Goal: Task Accomplishment & Management: Manage account settings

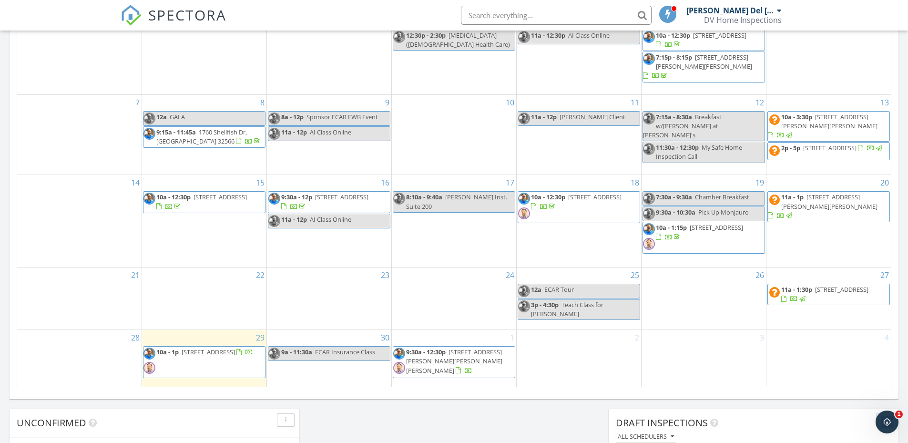
scroll to position [524, 0]
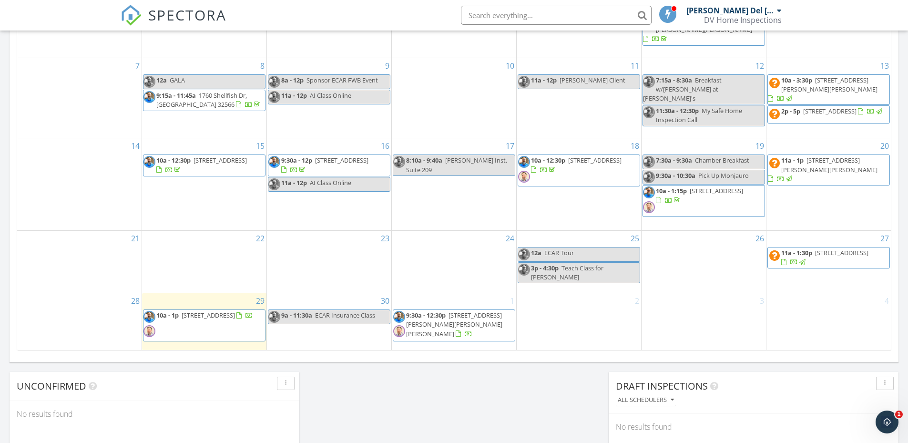
click at [581, 323] on div "2" at bounding box center [579, 321] width 124 height 57
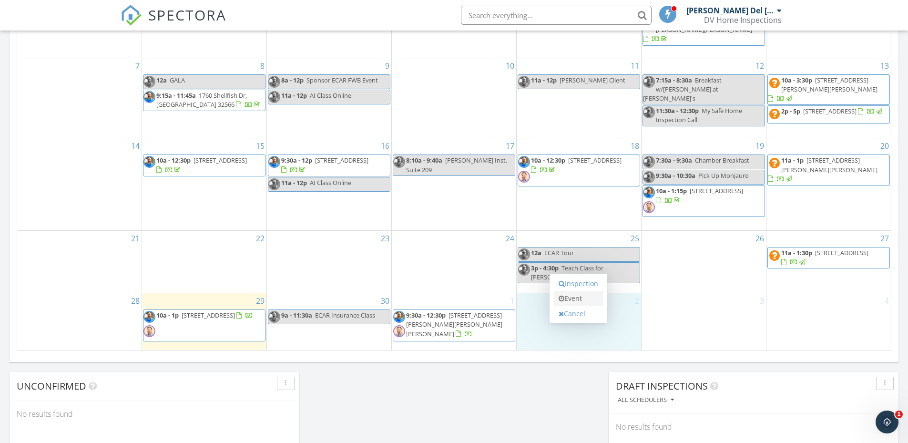
click at [583, 292] on link "Event" at bounding box center [578, 298] width 49 height 15
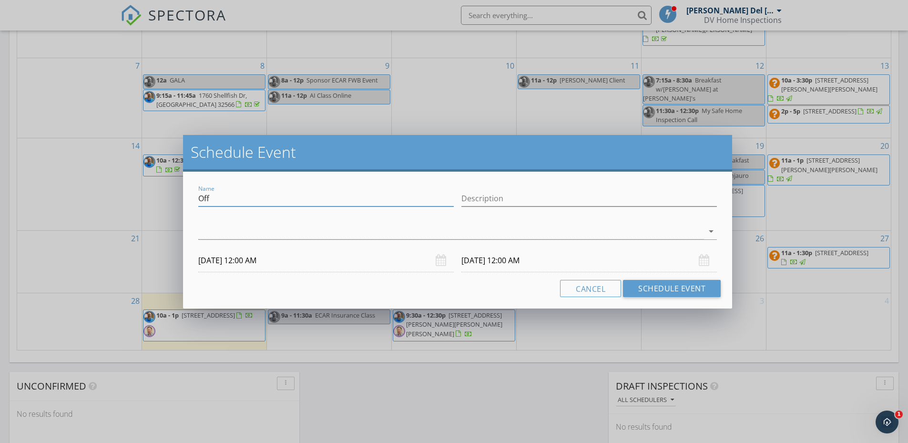
drag, startPoint x: 204, startPoint y: 197, endPoint x: 83, endPoint y: 189, distance: 120.9
click at [83, 189] on div "Schedule Event Name Off Description arrow_drop_down 10/02/2025 12:00 AM 10/03/2…" at bounding box center [454, 221] width 908 height 443
type input "[PERSON_NAME] Tour"
click at [315, 231] on div at bounding box center [450, 232] width 505 height 16
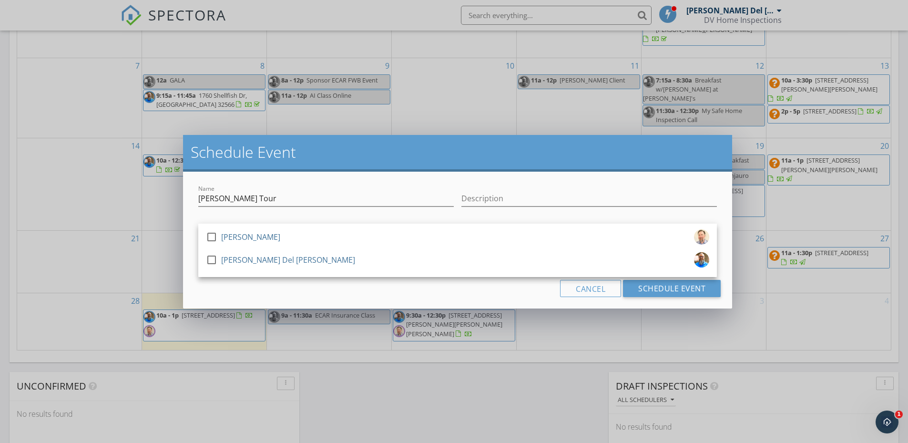
drag, startPoint x: 210, startPoint y: 235, endPoint x: 255, endPoint y: 222, distance: 47.1
click at [257, 222] on div "check_box_outline_blank Justin Edmonds check_box_outline_blank John Del Valle a…" at bounding box center [457, 233] width 519 height 31
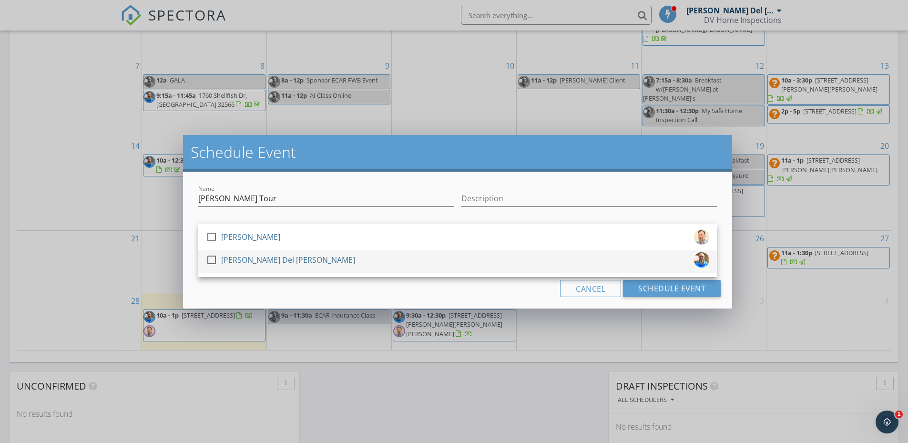
click at [212, 263] on div at bounding box center [212, 260] width 16 height 16
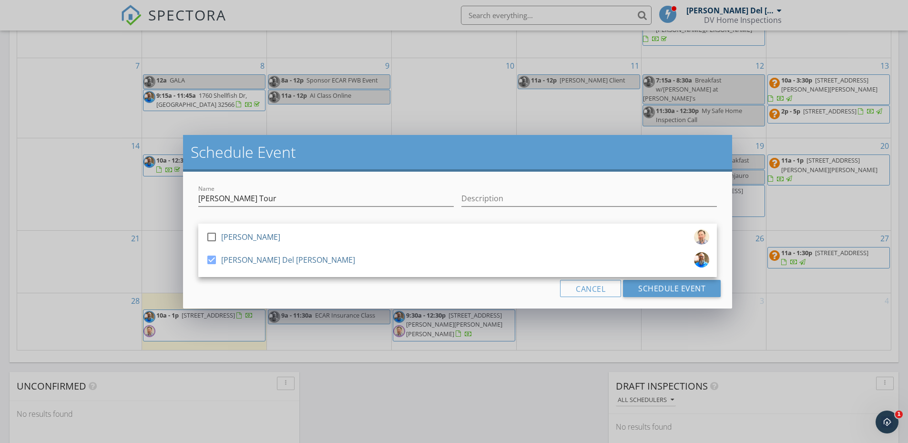
drag, startPoint x: 433, startPoint y: 297, endPoint x: 407, endPoint y: 293, distance: 26.6
click at [433, 298] on div "Name NABOR Tour Description check_box_outline_blank Justin Edmonds check_box Jo…" at bounding box center [457, 240] width 549 height 137
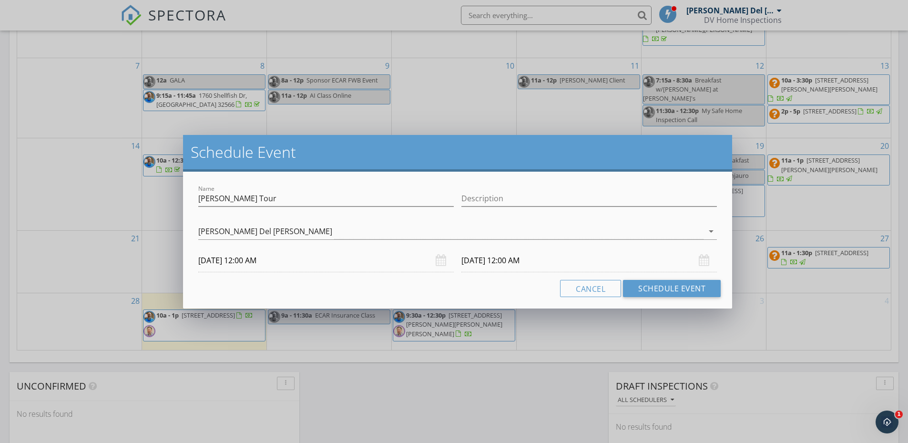
click at [248, 262] on input "10/02/2025 12:00 AM" at bounding box center [325, 260] width 255 height 23
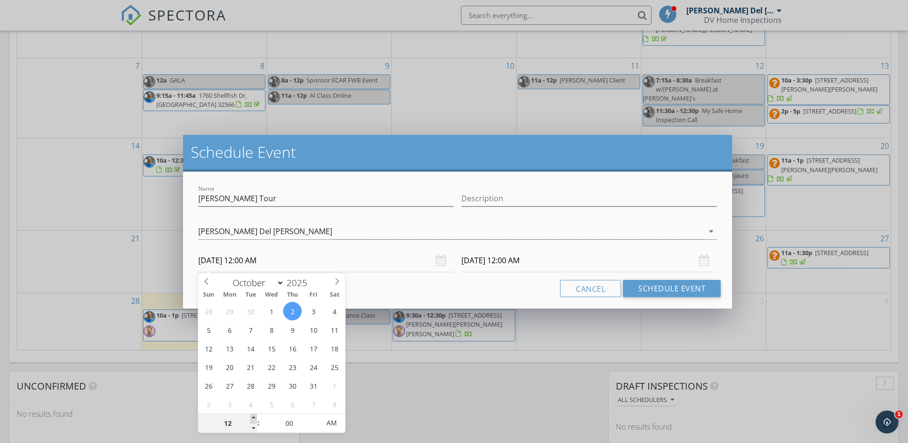
type input "01"
type input "10/02/2025 1:00 AM"
click at [256, 420] on span at bounding box center [253, 419] width 7 height 10
type input "10/03/2025 1:00 AM"
type input "02"
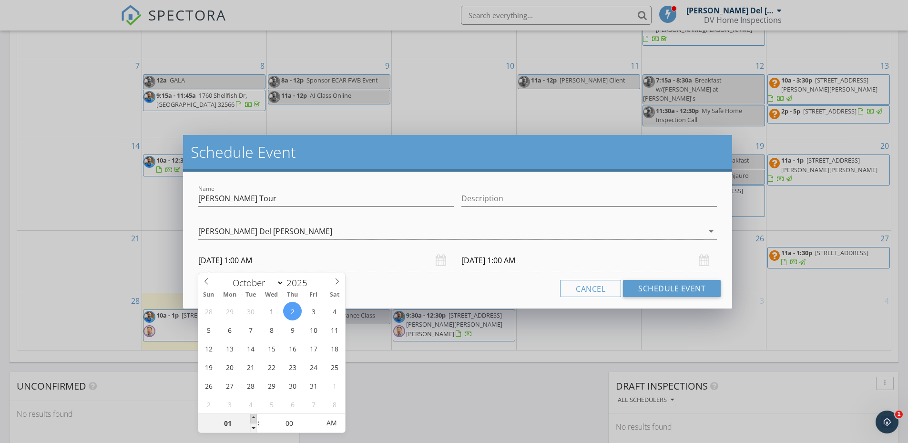
type input "10/02/2025 2:00 AM"
click at [253, 419] on span at bounding box center [253, 419] width 7 height 10
type input "03"
type input "10/02/2025 3:00 AM"
click at [253, 419] on span at bounding box center [253, 419] width 7 height 10
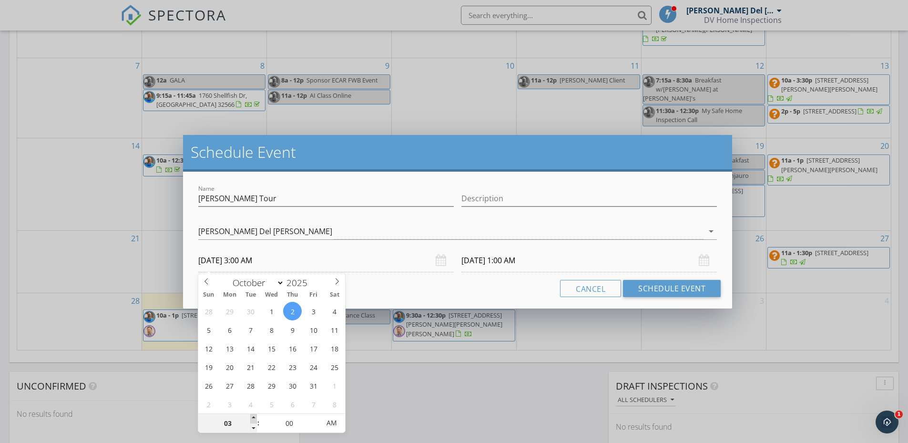
type input "04"
type input "10/02/2025 4:00 AM"
click at [253, 419] on span at bounding box center [253, 419] width 7 height 10
type input "05"
type input "10/02/2025 5:00 AM"
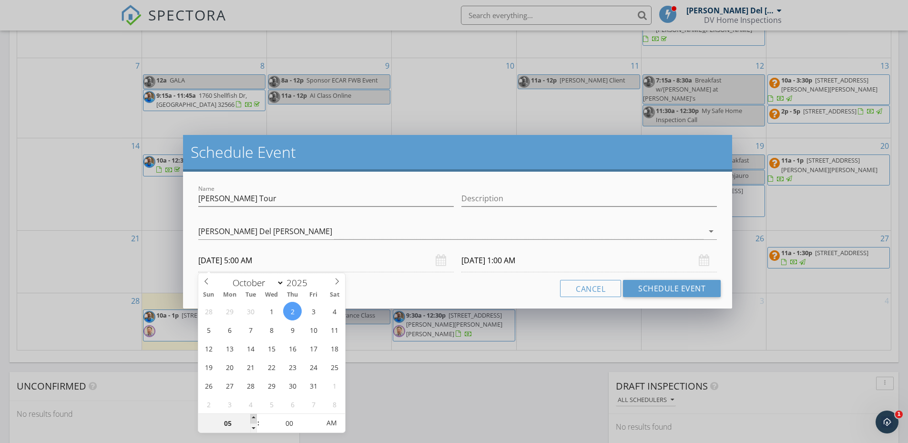
click at [253, 419] on span at bounding box center [253, 419] width 7 height 10
type input "05"
type input "10/03/2025 5:00 AM"
type input "06"
type input "10/02/2025 6:00 AM"
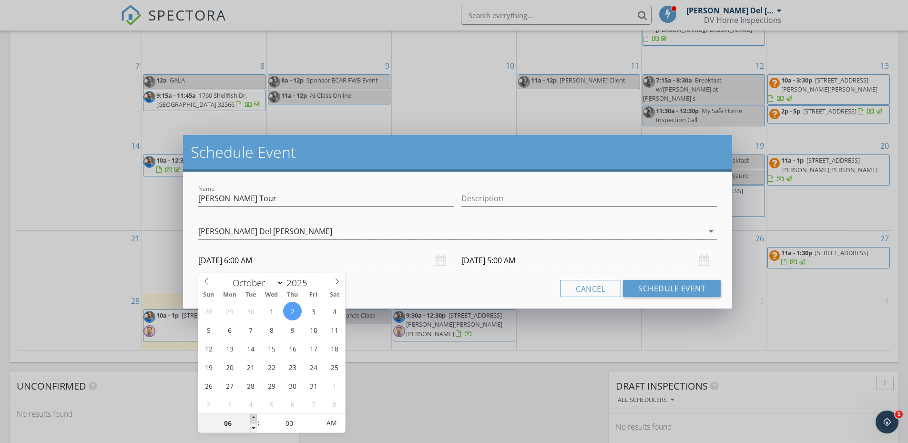
click at [253, 419] on span at bounding box center [253, 419] width 7 height 10
type input "07"
type input "10/02/2025 7:00 AM"
click at [253, 419] on span at bounding box center [253, 419] width 7 height 10
type input "07"
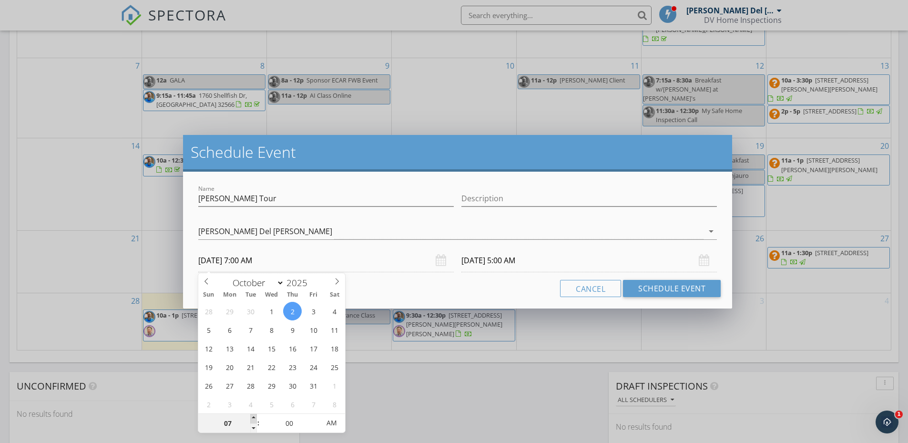
type input "10/03/2025 7:00 AM"
type input "08"
type input "10/02/2025 8:00 AM"
click at [253, 419] on span at bounding box center [253, 419] width 7 height 10
type input "08"
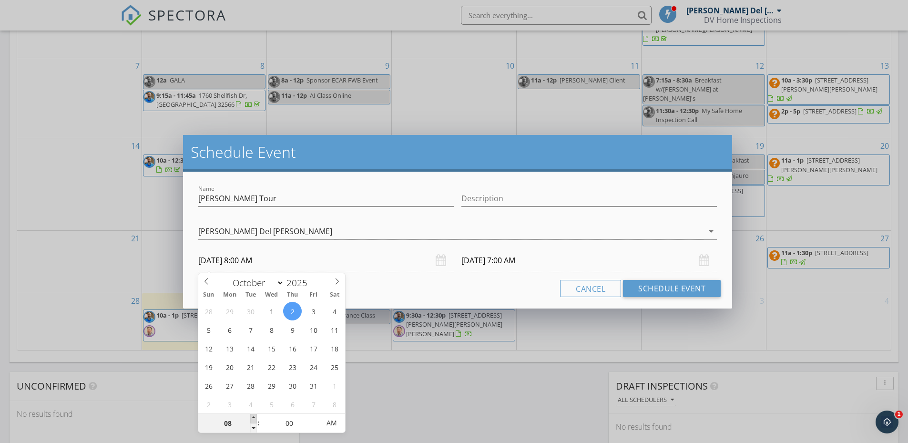
type input "10/03/2025 8:00 AM"
type input "09"
type input "10/02/2025 9:00 AM"
click at [254, 419] on span at bounding box center [253, 419] width 7 height 10
type input "09"
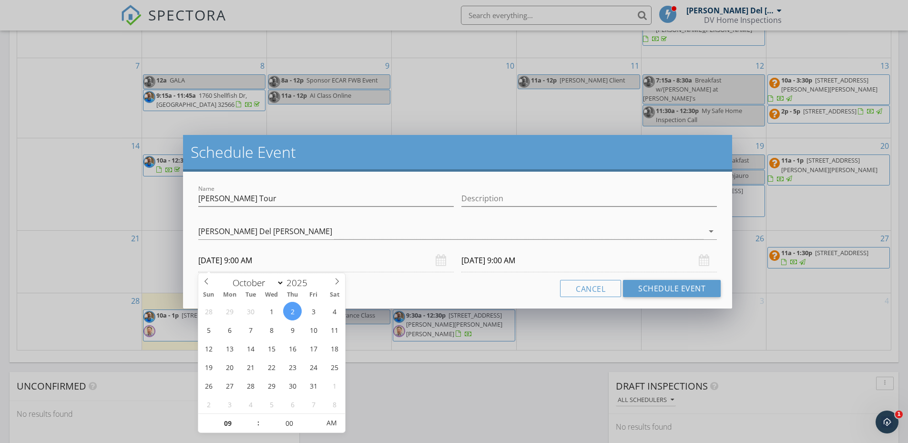
click at [500, 256] on input "10/03/2025 9:00 AM" at bounding box center [588, 260] width 255 height 23
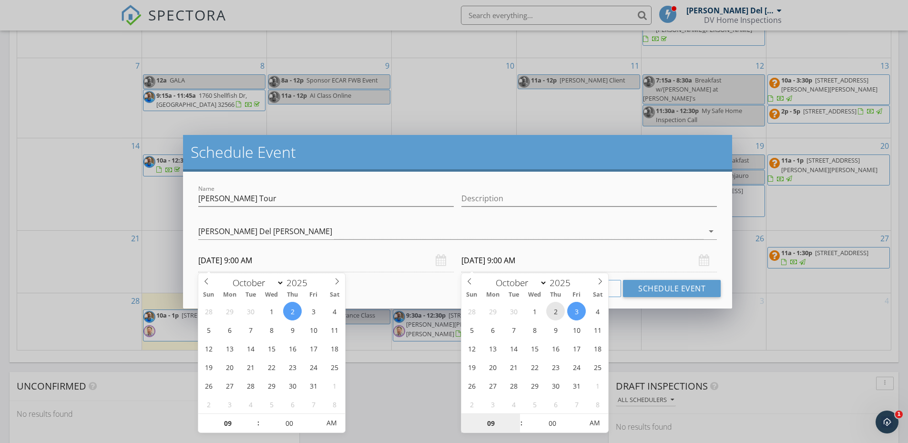
type input "10/02/2025 9:00 AM"
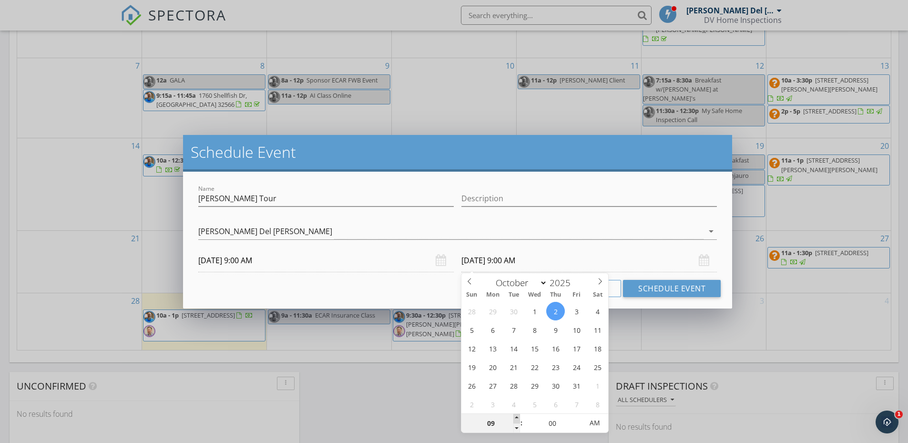
type input "10"
type input "10/02/2025 10:00 AM"
click at [516, 416] on span at bounding box center [516, 419] width 7 height 10
type input "11"
type input "10/02/2025 11:00 AM"
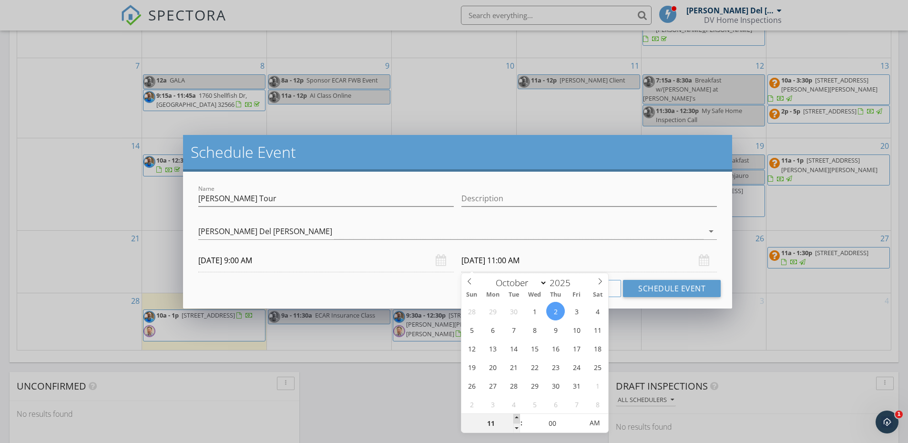
click at [516, 416] on span at bounding box center [516, 419] width 7 height 10
type input "12"
type input "10/02/2025 12:00 PM"
click at [516, 417] on span at bounding box center [516, 419] width 7 height 10
click at [682, 285] on button "Schedule Event" at bounding box center [672, 288] width 98 height 17
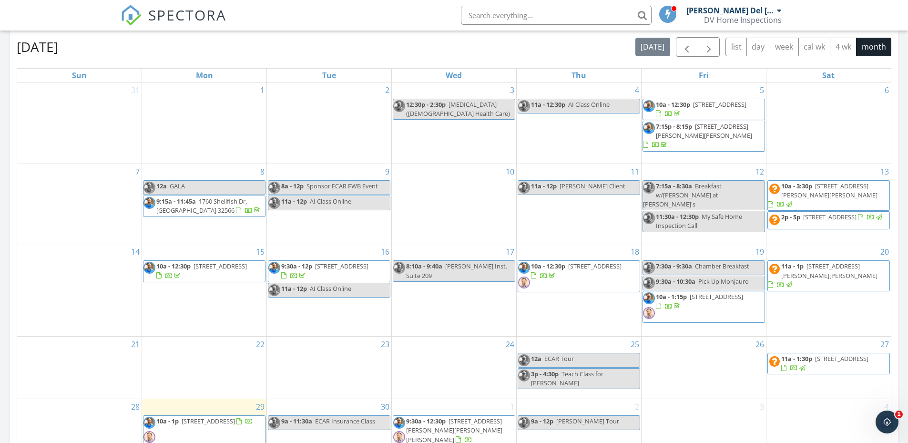
scroll to position [429, 0]
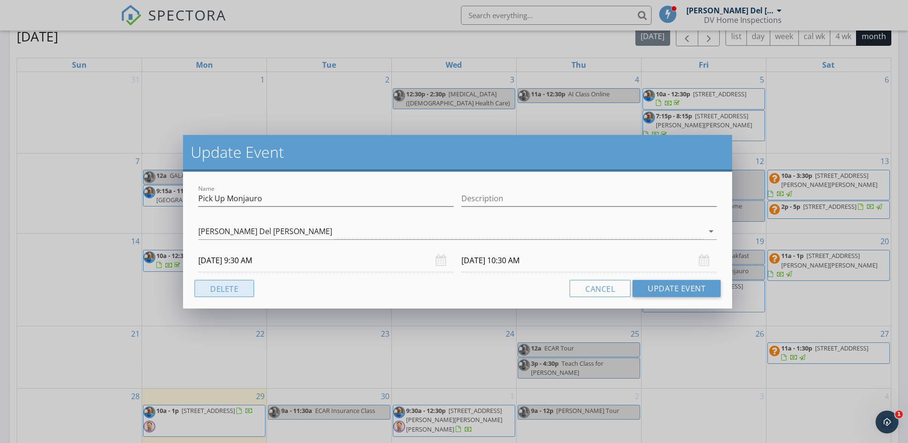
click at [217, 287] on button "Delete" at bounding box center [224, 288] width 60 height 17
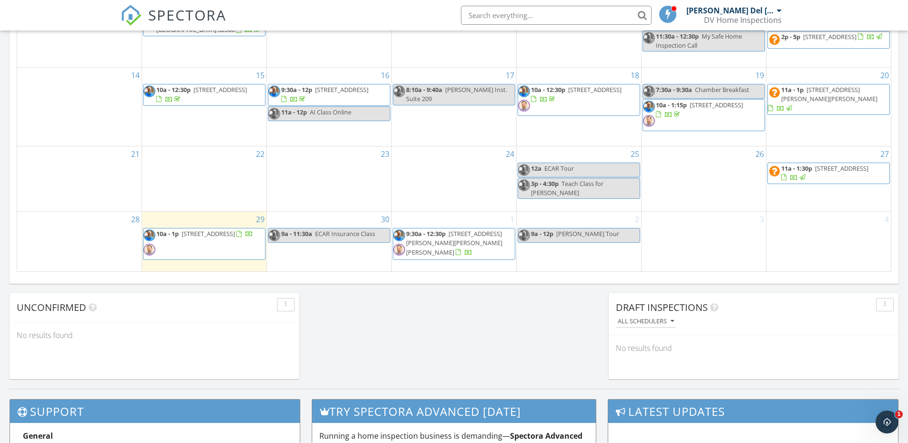
scroll to position [620, 0]
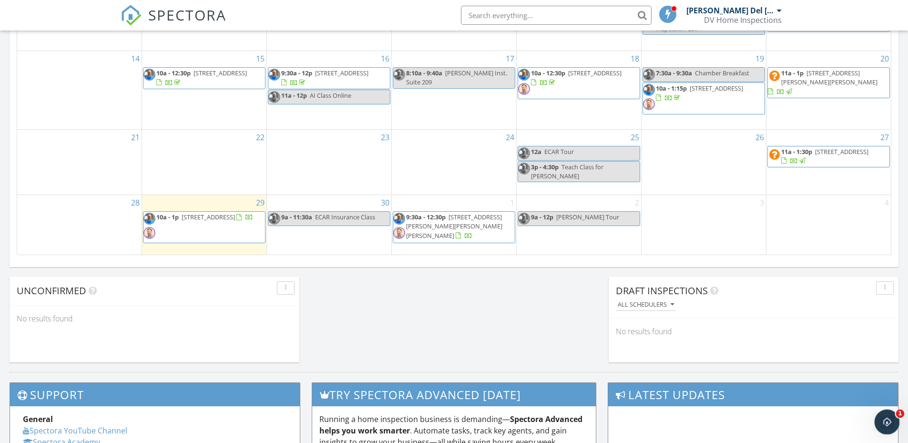
click at [887, 427] on icon "Open Intercom Messenger" at bounding box center [886, 421] width 16 height 16
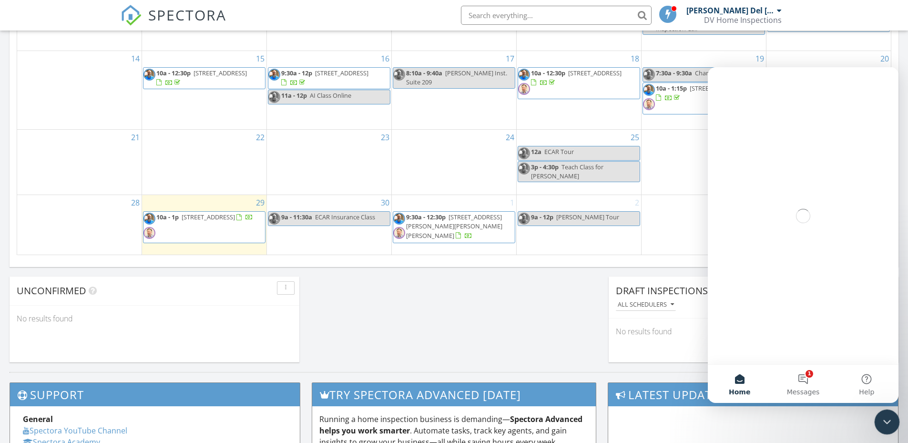
scroll to position [0, 0]
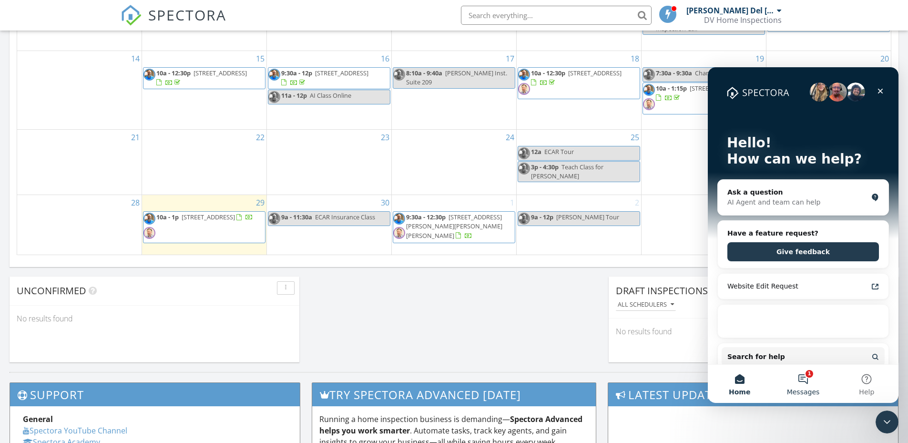
click at [803, 388] on span "Messages" at bounding box center [803, 391] width 33 height 7
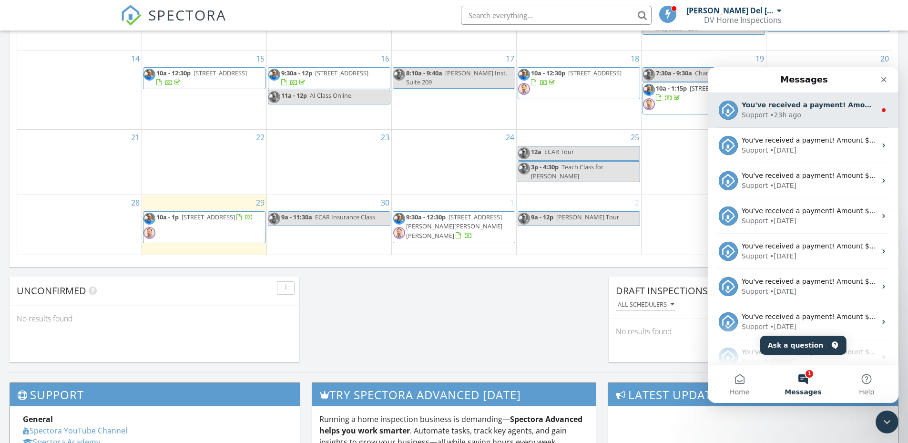
click at [801, 113] on div "Support • 23h ago" at bounding box center [809, 115] width 134 height 10
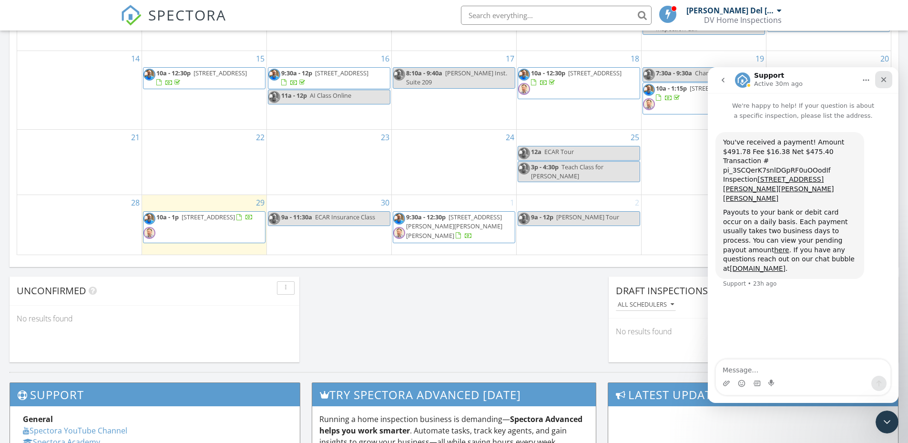
click at [886, 85] on div "Close" at bounding box center [883, 79] width 17 height 17
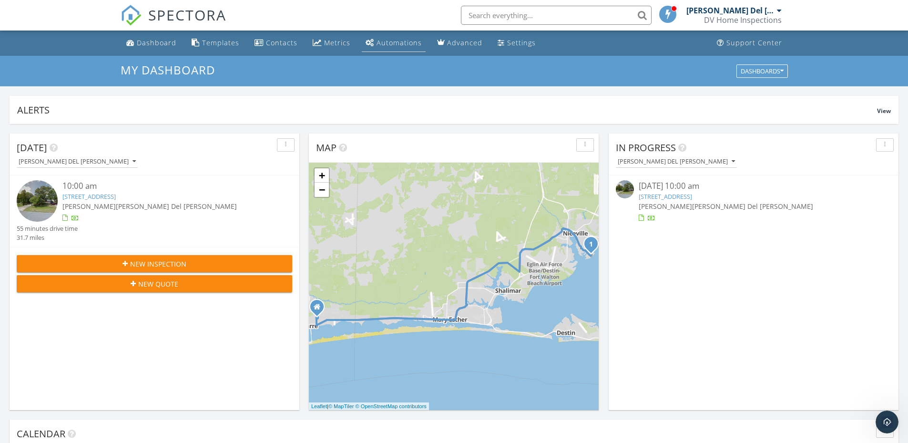
click at [412, 35] on link "Automations" at bounding box center [394, 43] width 64 height 18
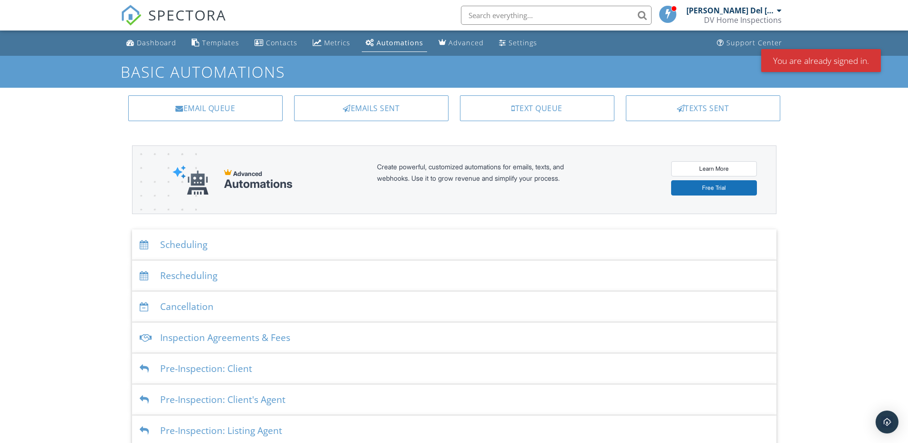
click at [429, 237] on div "Scheduling" at bounding box center [454, 244] width 644 height 31
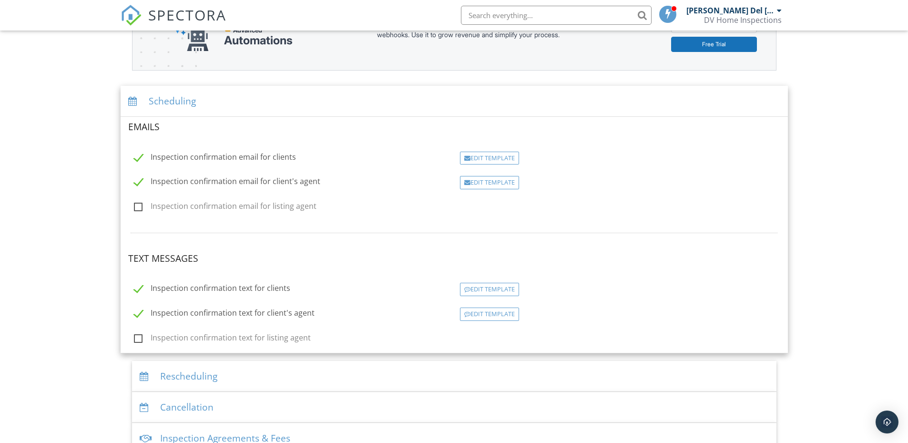
scroll to position [143, 0]
click at [341, 107] on div "Scheduling" at bounding box center [454, 101] width 667 height 31
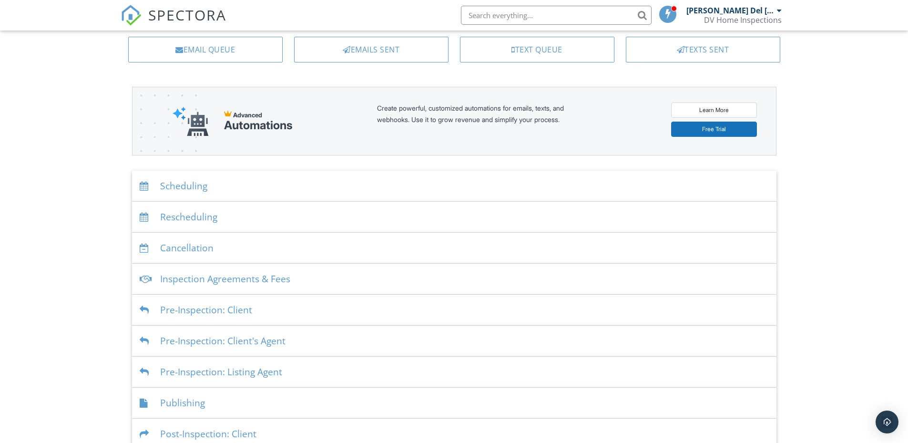
scroll to position [135, 0]
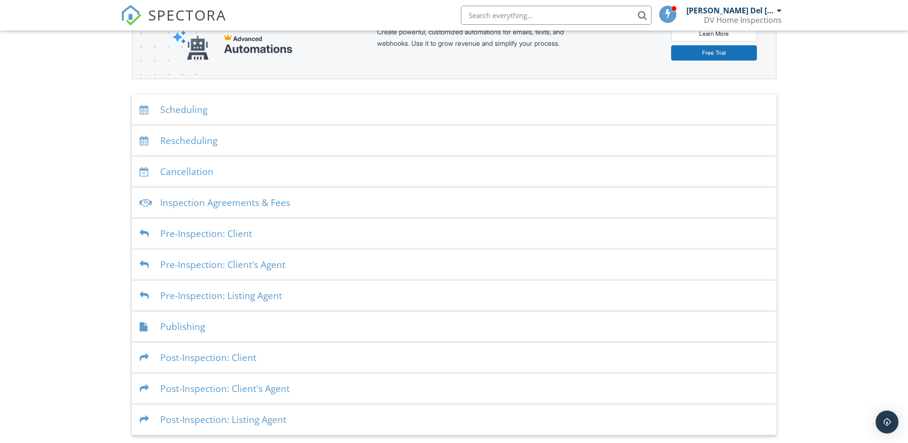
click at [344, 413] on div "Post-Inspection: Listing Agent" at bounding box center [454, 419] width 644 height 31
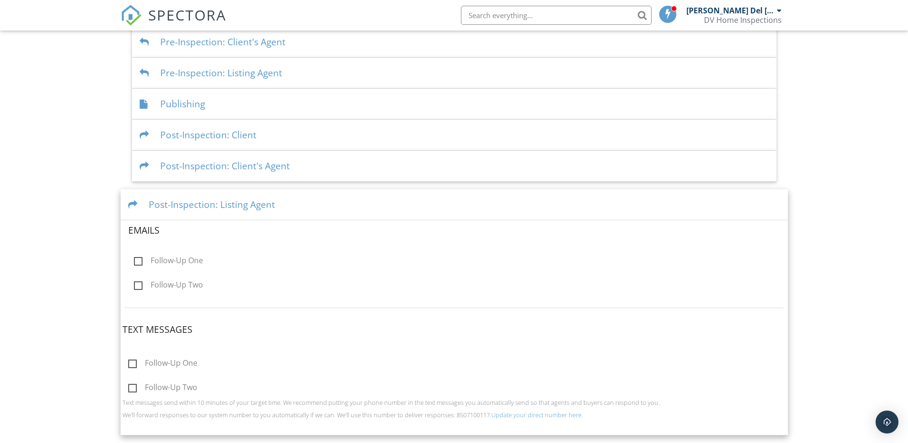
click at [382, 209] on div "Post-Inspection: Listing Agent" at bounding box center [454, 204] width 667 height 31
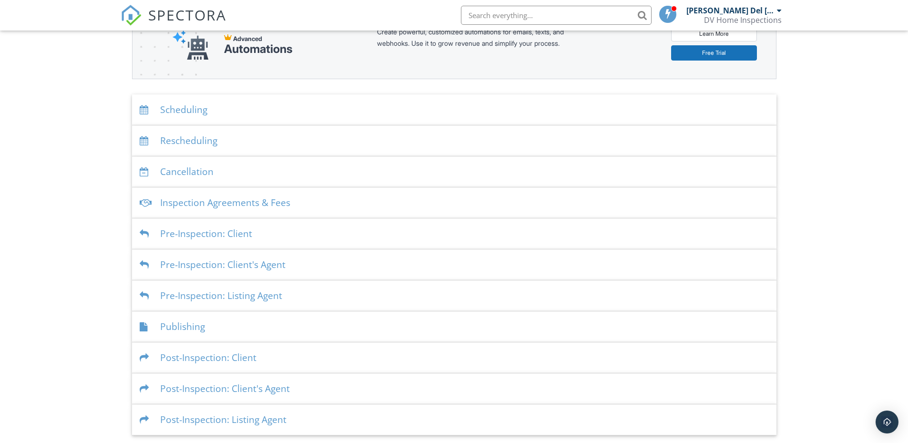
scroll to position [135, 0]
click at [422, 385] on div "Post-Inspection: Client's Agent" at bounding box center [454, 388] width 644 height 31
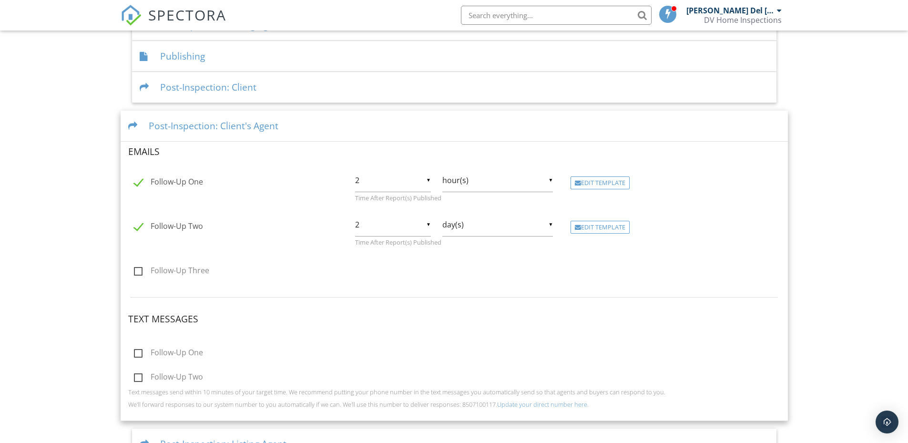
scroll to position [382, 0]
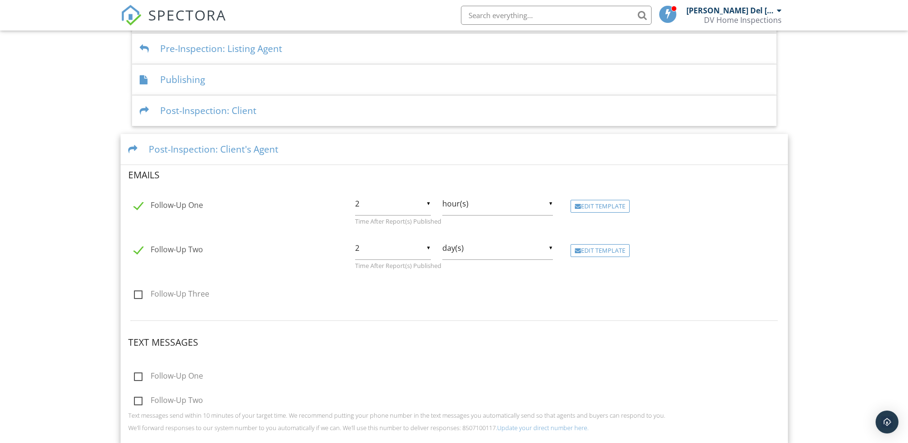
click at [477, 150] on div "Post-Inspection: Client's Agent" at bounding box center [454, 149] width 667 height 31
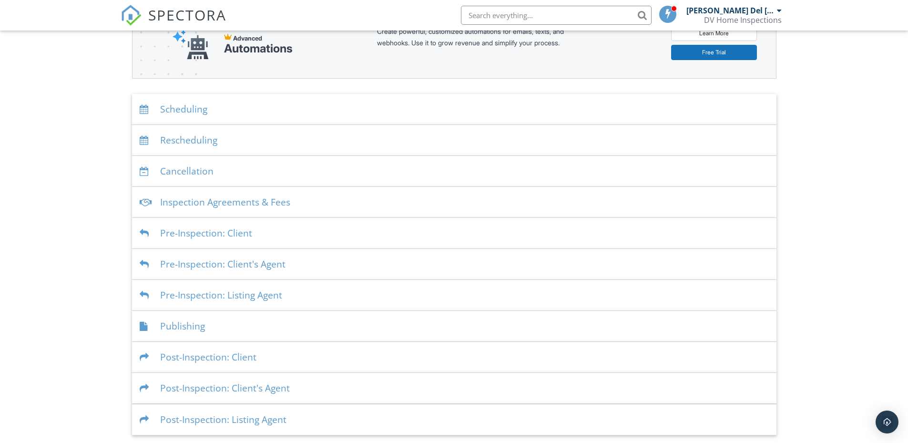
scroll to position [135, 0]
click at [452, 345] on div "Post-Inspection: Client" at bounding box center [454, 357] width 644 height 31
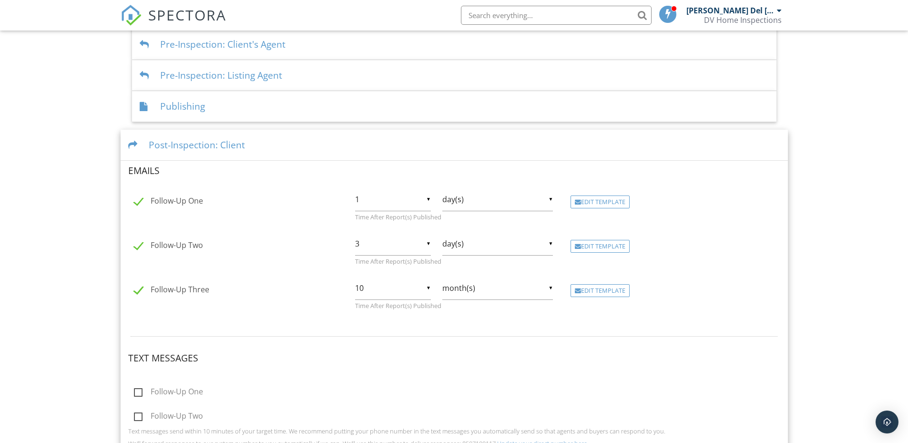
scroll to position [354, 0]
click at [500, 139] on div "Post-Inspection: Client" at bounding box center [454, 146] width 667 height 31
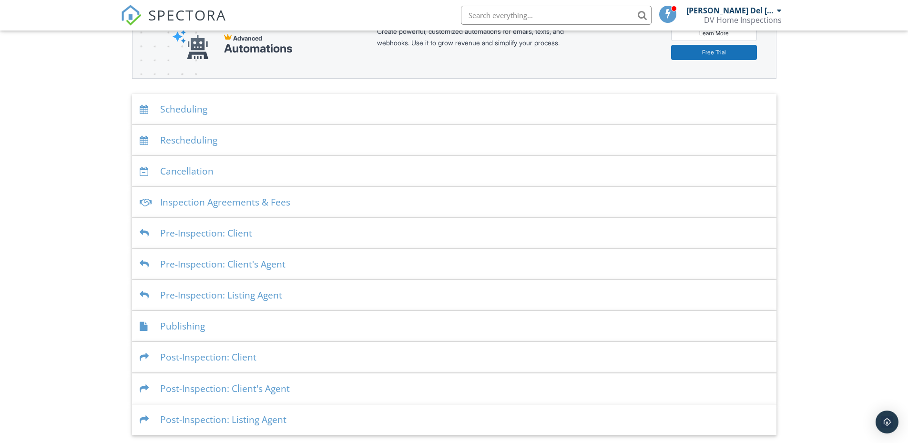
scroll to position [135, 0]
click at [393, 326] on div "Publishing" at bounding box center [454, 326] width 644 height 31
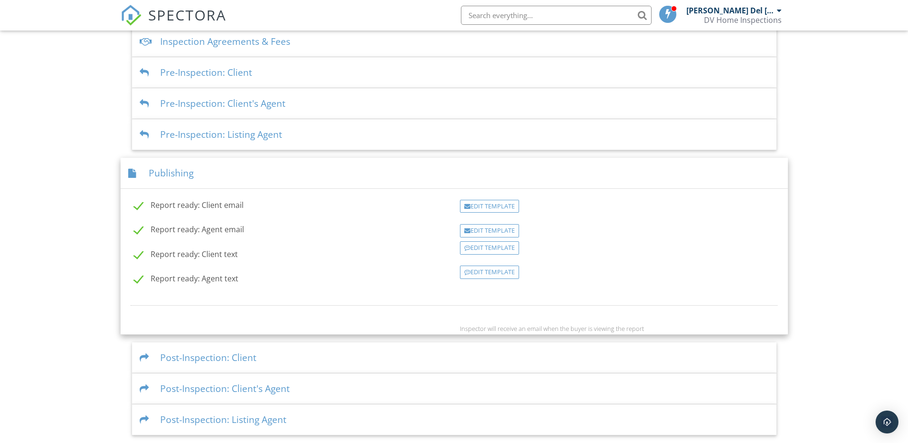
scroll to position [340, 0]
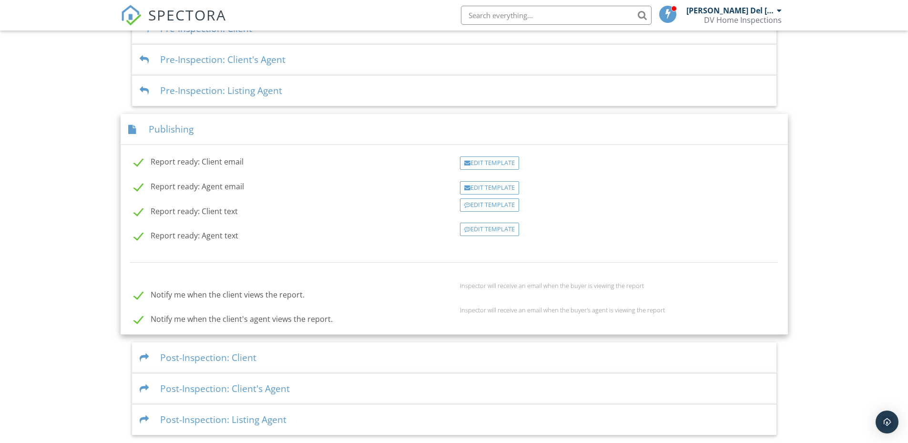
click at [457, 137] on div "Publishing" at bounding box center [454, 129] width 667 height 31
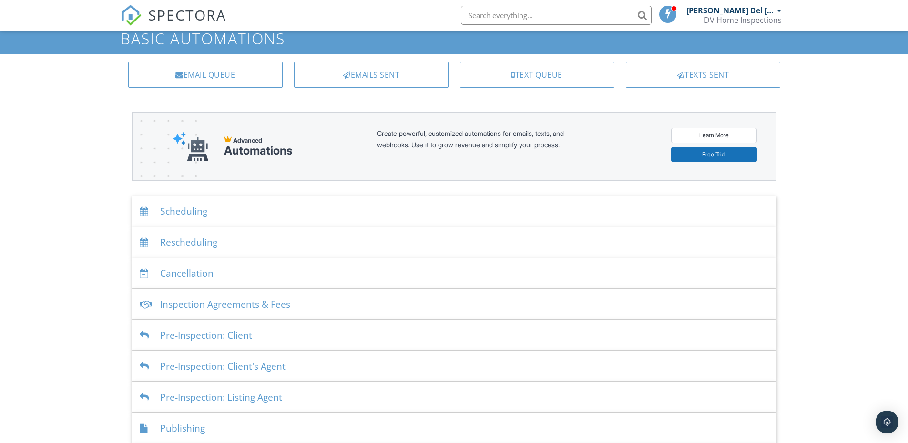
scroll to position [0, 0]
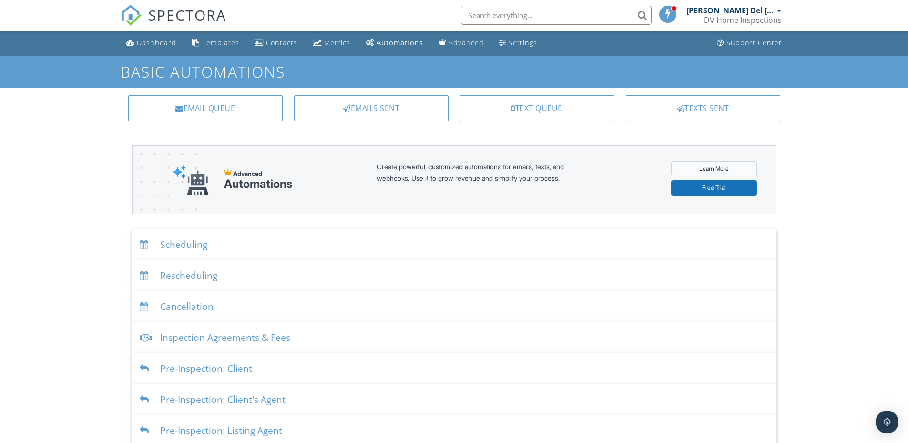
click at [701, 163] on link "Learn More" at bounding box center [714, 168] width 86 height 15
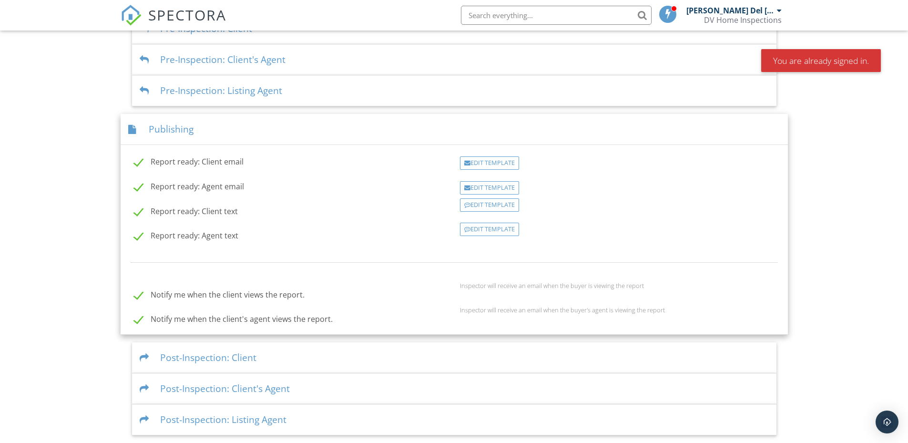
click at [183, 12] on span "SPECTORA" at bounding box center [187, 15] width 78 height 20
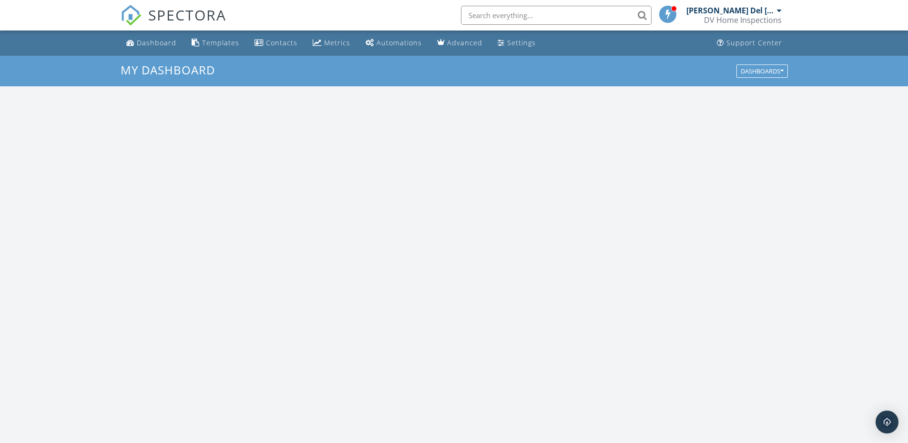
scroll to position [882, 923]
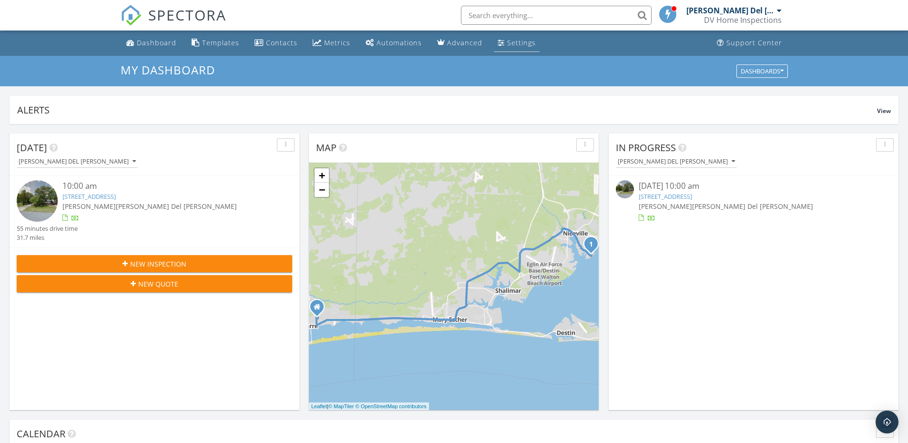
click at [507, 44] on div "Settings" at bounding box center [521, 42] width 29 height 9
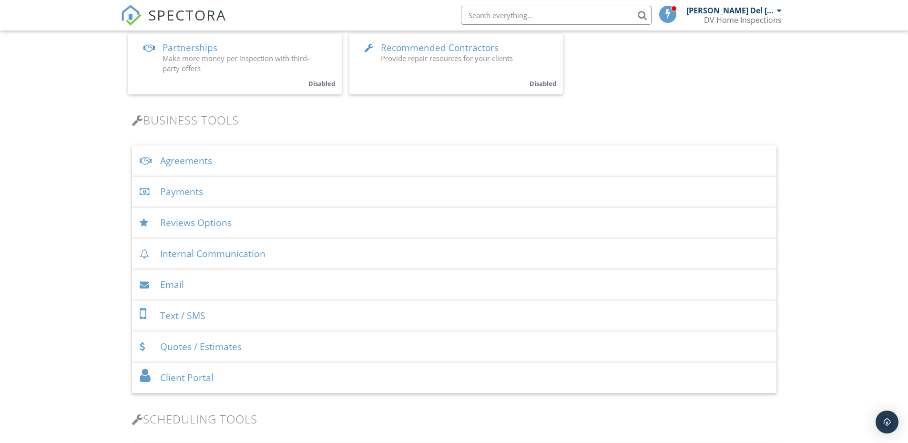
scroll to position [238, 0]
click at [226, 196] on div "Payments" at bounding box center [454, 191] width 644 height 31
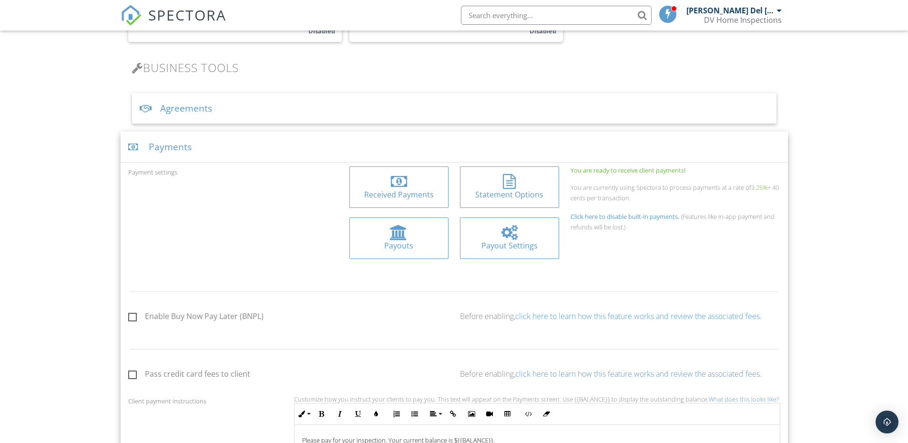
scroll to position [286, 0]
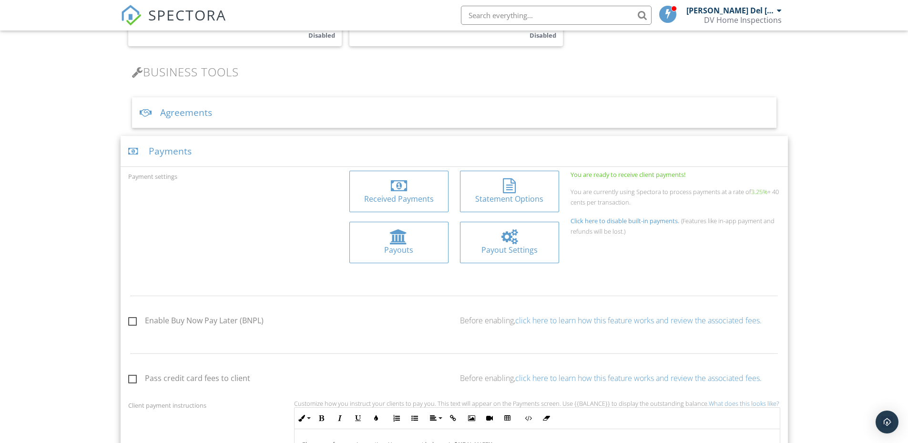
click at [511, 240] on div at bounding box center [509, 236] width 16 height 15
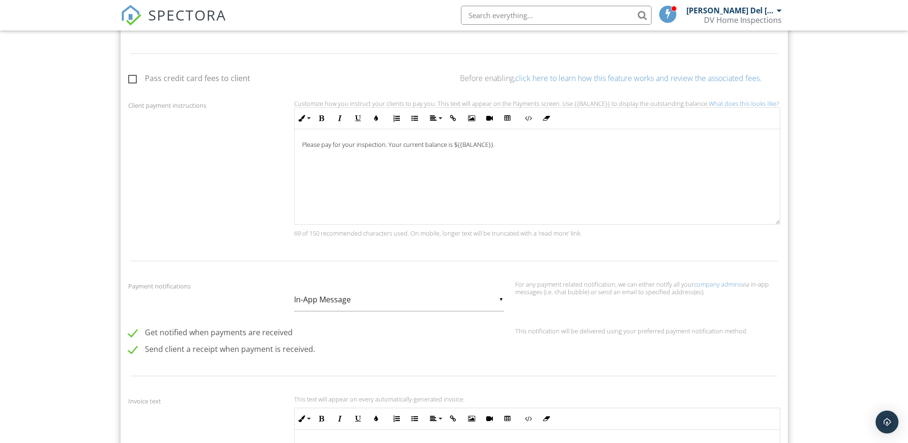
scroll to position [0, 0]
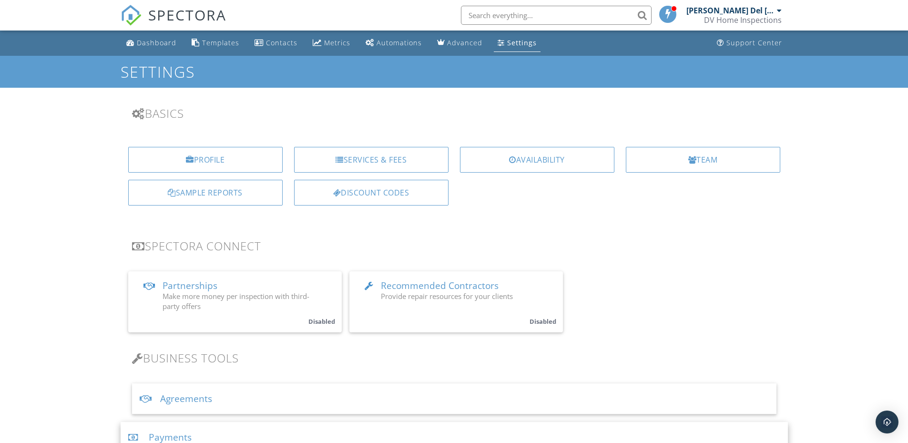
drag, startPoint x: 67, startPoint y: 351, endPoint x: 48, endPoint y: 152, distance: 200.1
click at [218, 151] on div "Profile" at bounding box center [205, 160] width 154 height 26
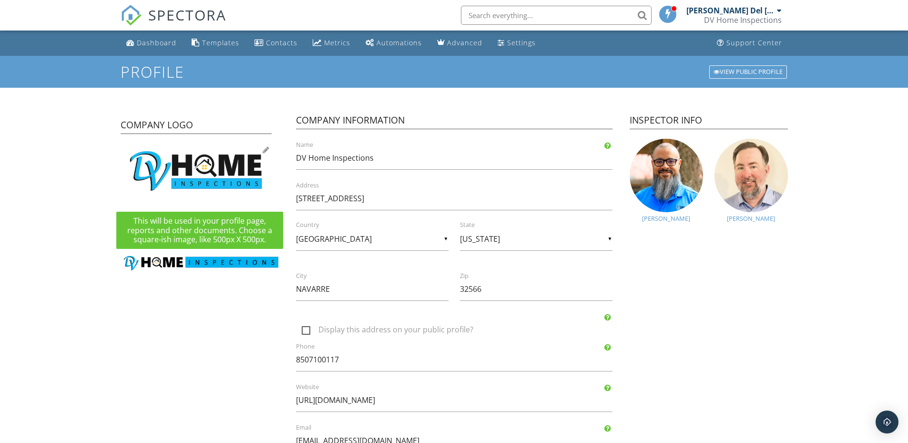
click at [263, 151] on div at bounding box center [266, 150] width 7 height 8
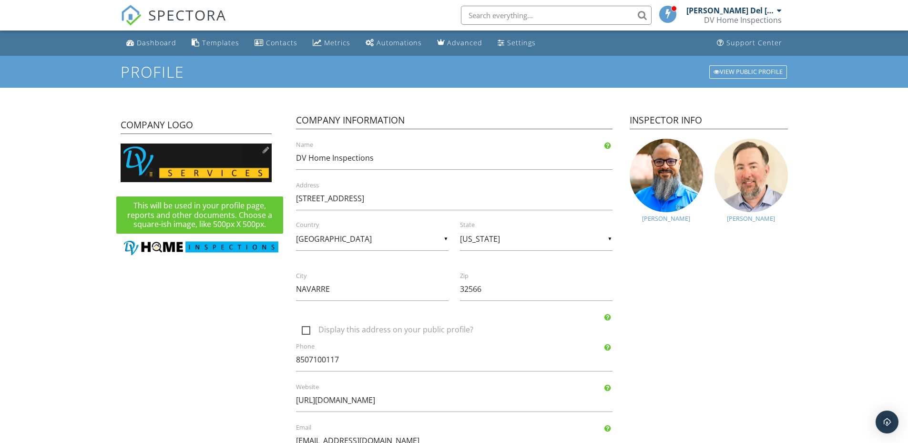
click at [267, 149] on div at bounding box center [266, 150] width 7 height 8
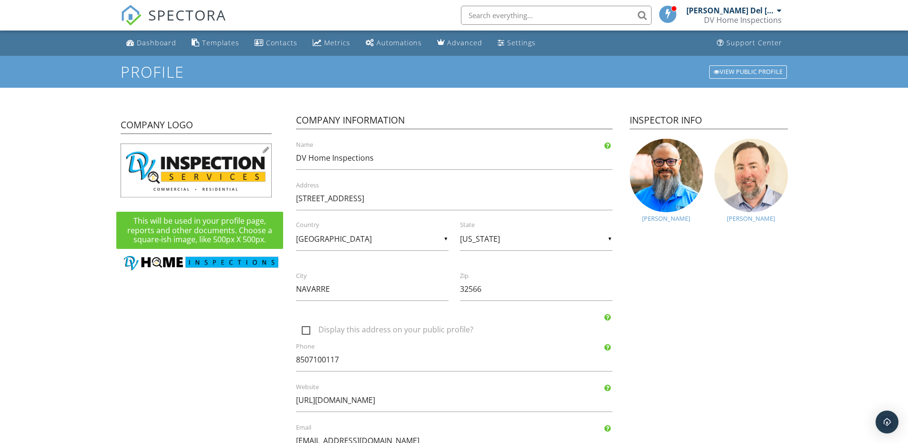
click at [266, 149] on div at bounding box center [266, 150] width 7 height 8
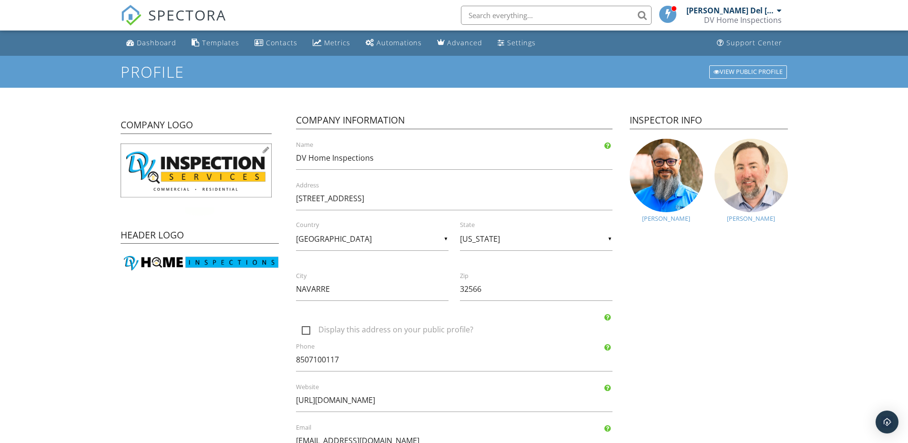
click at [266, 152] on div at bounding box center [266, 150] width 7 height 8
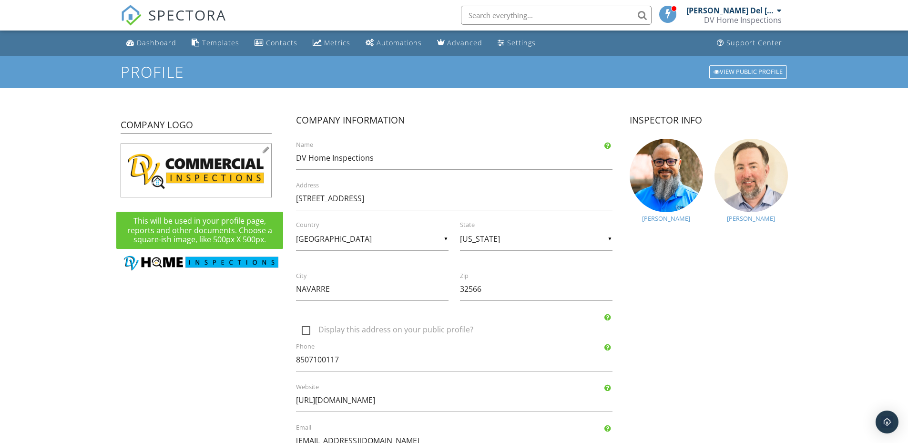
click at [265, 148] on div at bounding box center [266, 150] width 7 height 8
type input "C:\fakepath\Facebook Banner.png"
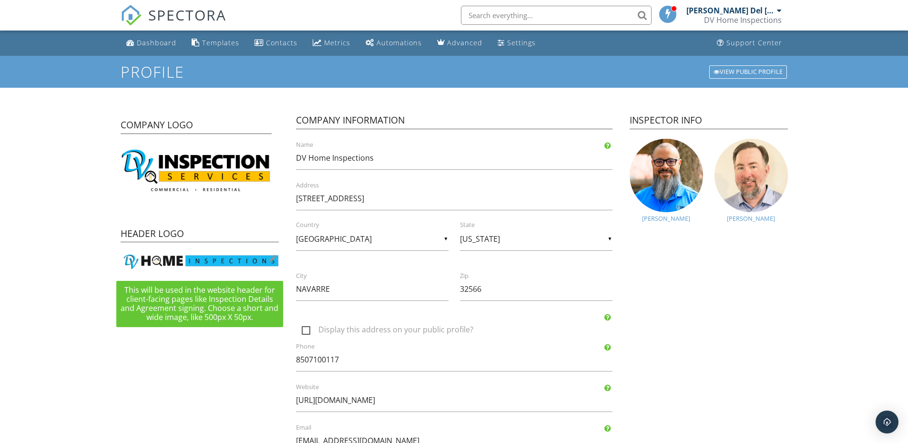
click at [274, 259] on div at bounding box center [273, 258] width 7 height 8
type input "C:\fakepath\Calendar.png"
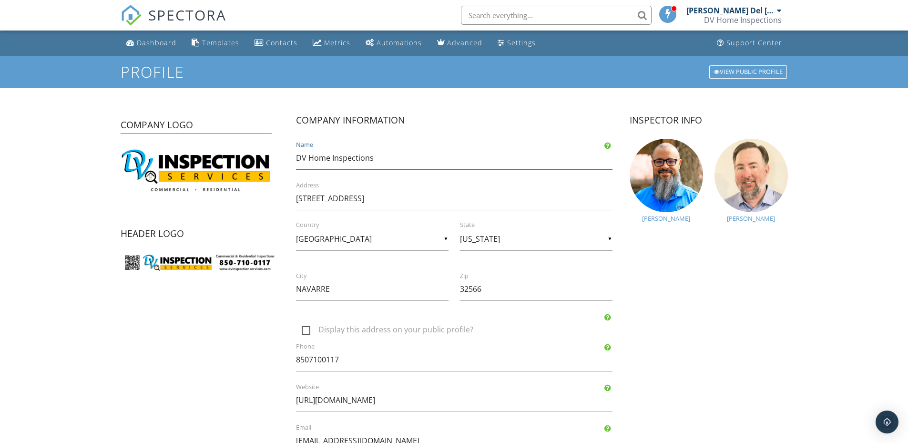
drag, startPoint x: 309, startPoint y: 157, endPoint x: 431, endPoint y: 150, distance: 122.7
click at [431, 150] on input "DV Home Inspections" at bounding box center [454, 157] width 317 height 23
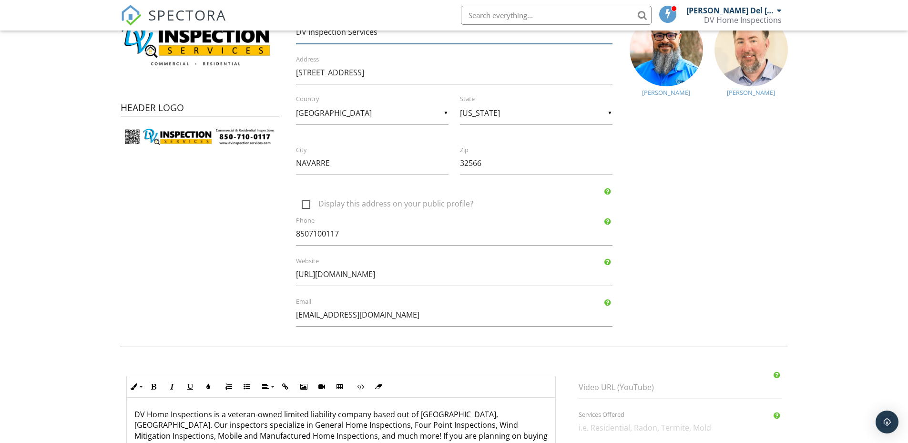
scroll to position [143, 0]
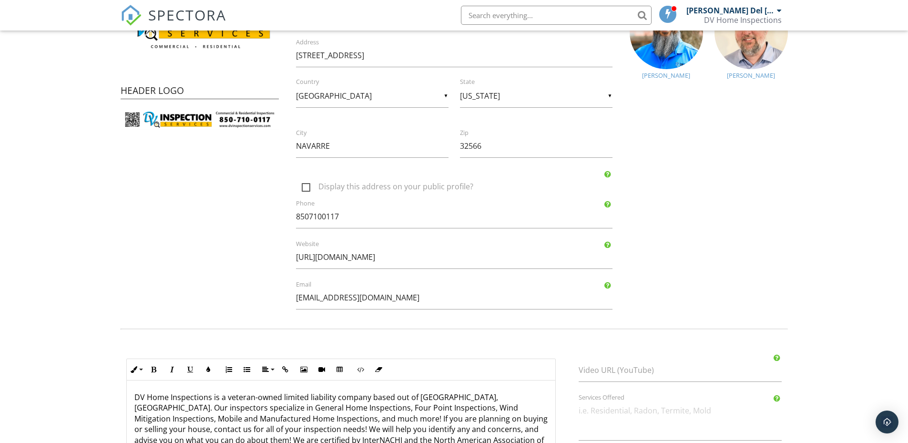
type input "DV Inspection Services"
drag, startPoint x: 343, startPoint y: 255, endPoint x: 539, endPoint y: 265, distance: 196.2
click at [539, 265] on input "[URL][DOMAIN_NAME]" at bounding box center [454, 256] width 317 height 23
type input "[URL][DOMAIN_NAME]"
drag, startPoint x: 361, startPoint y: 302, endPoint x: 194, endPoint y: 306, distance: 167.4
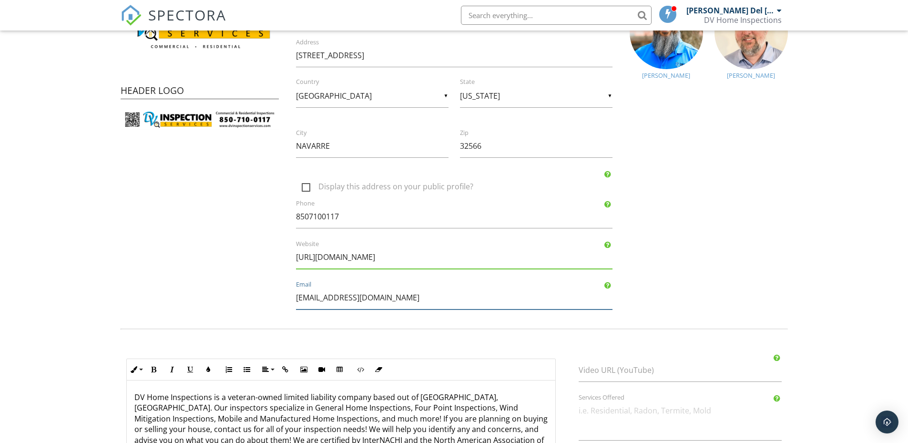
click at [194, 306] on div "Company Logo Header Logo Company Information DV Inspection Services Name [STREE…" at bounding box center [454, 138] width 679 height 362
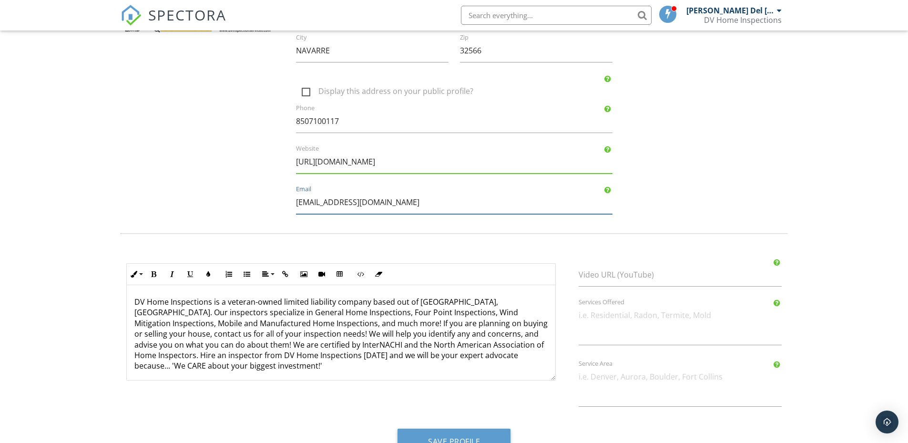
scroll to position [266, 0]
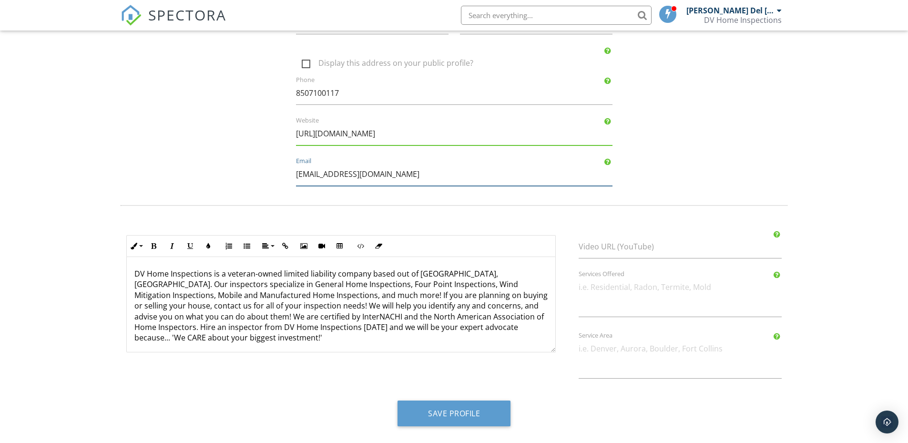
type input "[EMAIL_ADDRESS][DOMAIN_NAME]"
click at [617, 310] on textarea "Services Offered" at bounding box center [681, 296] width 204 height 41
type textarea "Commercial and Residential Inspections"
click at [643, 349] on textarea "Service Area" at bounding box center [681, 357] width 204 height 41
type textarea "E"
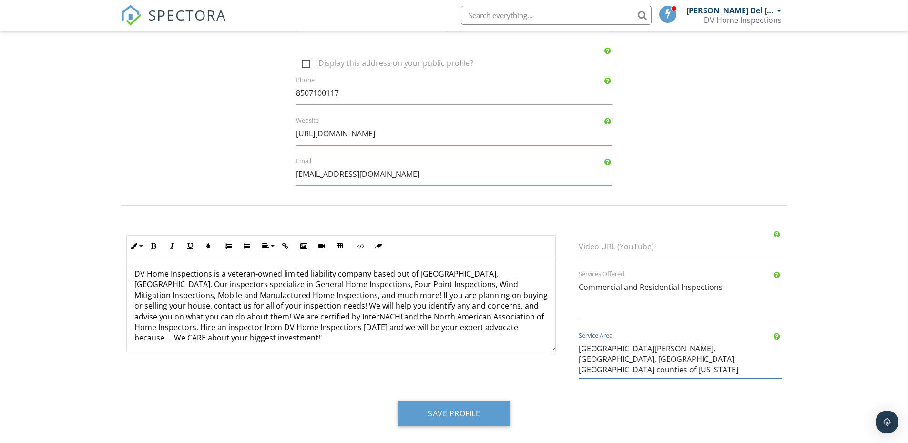
type textarea "[GEOGRAPHIC_DATA][PERSON_NAME], [GEOGRAPHIC_DATA], [GEOGRAPHIC_DATA], [GEOGRAPH…"
drag, startPoint x: 148, startPoint y: 275, endPoint x: 210, endPoint y: 273, distance: 61.5
click at [210, 273] on p "DV Home Inspections is a veteran-owned limited liability company based out of […" at bounding box center [340, 305] width 413 height 75
click at [179, 284] on p "DV Inspection Services is a veteran-owned limited liability company based out o…" at bounding box center [340, 305] width 413 height 75
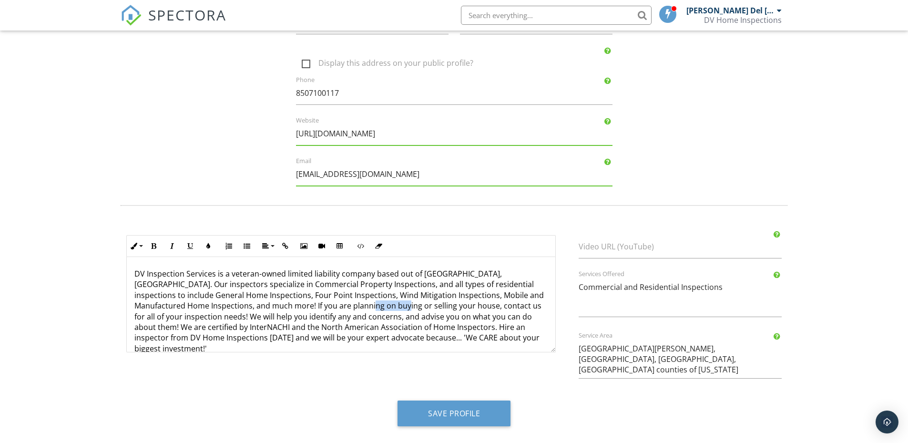
drag, startPoint x: 321, startPoint y: 307, endPoint x: 357, endPoint y: 307, distance: 36.2
click at [357, 307] on p "DV Inspection Services is a veteran-owned limited liability company based out o…" at bounding box center [340, 310] width 413 height 85
click at [362, 305] on p "DV Inspection Services is a veteran-owned limited liability company based out o…" at bounding box center [340, 310] width 413 height 85
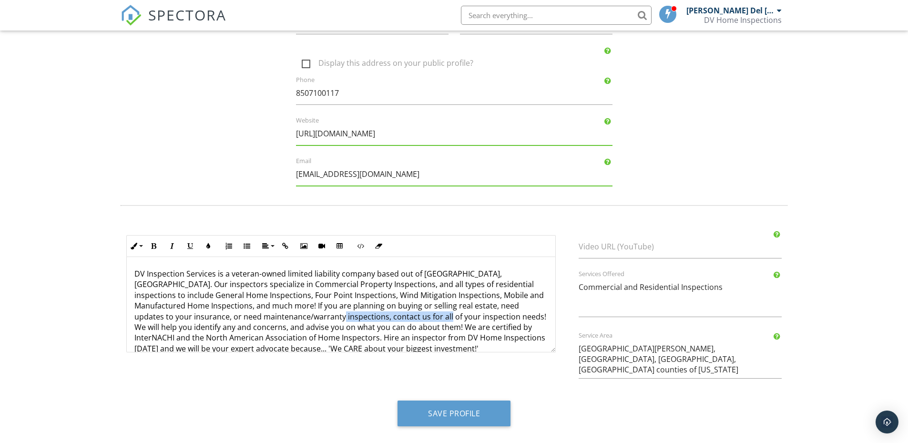
drag, startPoint x: 299, startPoint y: 317, endPoint x: 410, endPoint y: 316, distance: 111.1
click at [410, 316] on p "DV Inspection Services is a veteran-owned limited liability company based out o…" at bounding box center [340, 310] width 413 height 85
drag, startPoint x: 256, startPoint y: 316, endPoint x: 217, endPoint y: 316, distance: 39.1
click at [217, 316] on p "DV Inspection Services is a veteran-owned limited liability company based out o…" at bounding box center [340, 310] width 413 height 85
click at [529, 317] on p "DV Inspection Services is a veteran-owned limited liability company based out o…" at bounding box center [340, 310] width 413 height 85
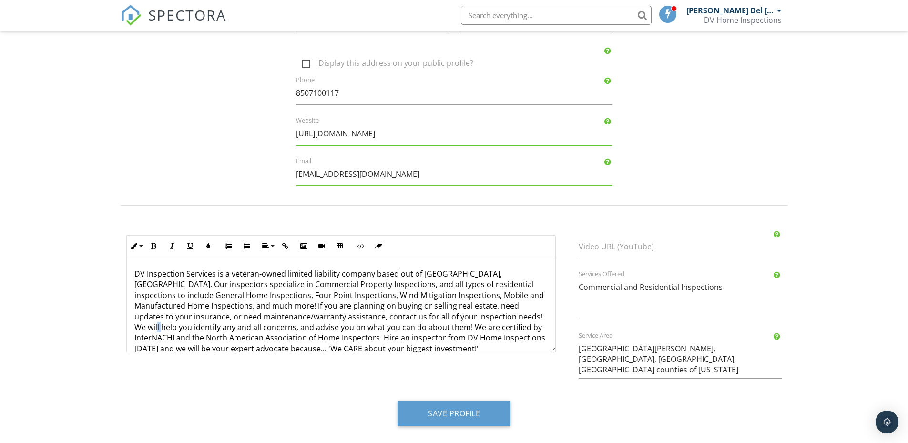
drag, startPoint x: 528, startPoint y: 317, endPoint x: 514, endPoint y: 317, distance: 13.4
click at [515, 317] on p "DV Inspection Services is a veteran-owned limited liability company based out o…" at bounding box center [340, 310] width 413 height 85
click at [512, 317] on p "DV Inspection Services is a veteran-owned limited liability company based out o…" at bounding box center [340, 310] width 413 height 85
drag, startPoint x: 514, startPoint y: 317, endPoint x: 538, endPoint y: 315, distance: 23.5
click at [538, 315] on p "DV Inspection Services is a veteran-owned limited liability company based out o…" at bounding box center [340, 310] width 413 height 85
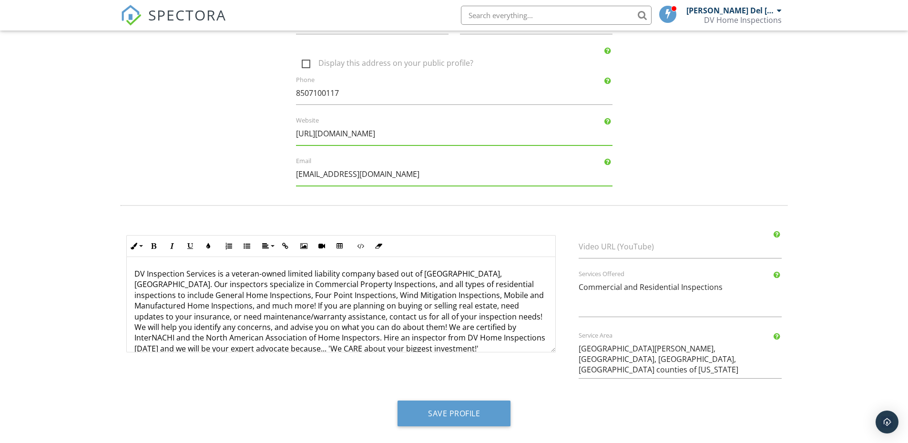
click at [411, 325] on p "DV Inspection Services is a veteran-owned limited liability company based out o…" at bounding box center [340, 310] width 413 height 85
click at [509, 337] on p "DV Inspection Services is a veteran-owned limited liability company based out o…" at bounding box center [340, 316] width 413 height 96
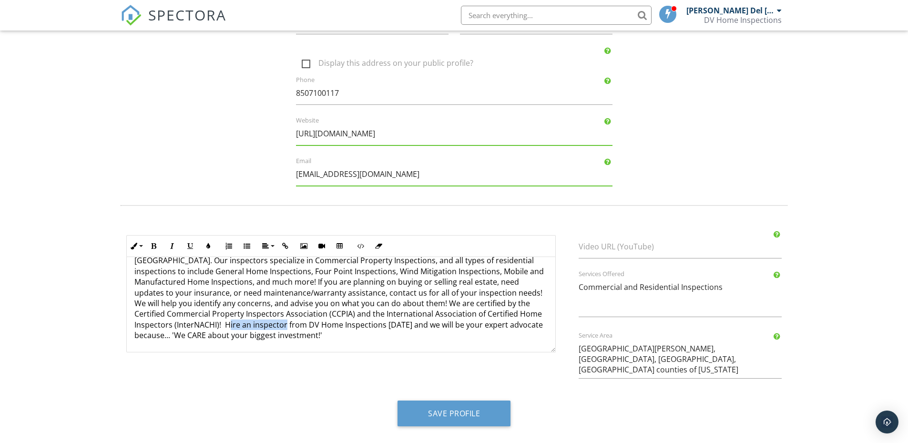
drag, startPoint x: 212, startPoint y: 322, endPoint x: 276, endPoint y: 320, distance: 63.9
click at [276, 320] on p "DV Inspection Services is a veteran-owned limited liability company based out o…" at bounding box center [340, 293] width 413 height 96
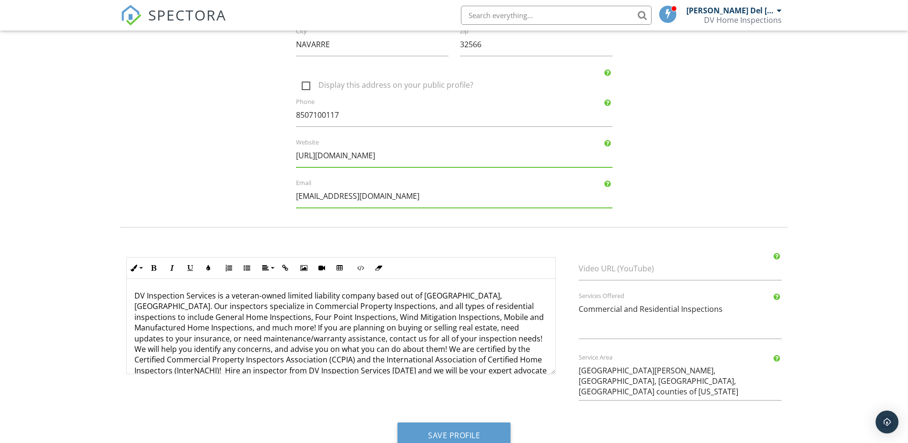
scroll to position [266, 0]
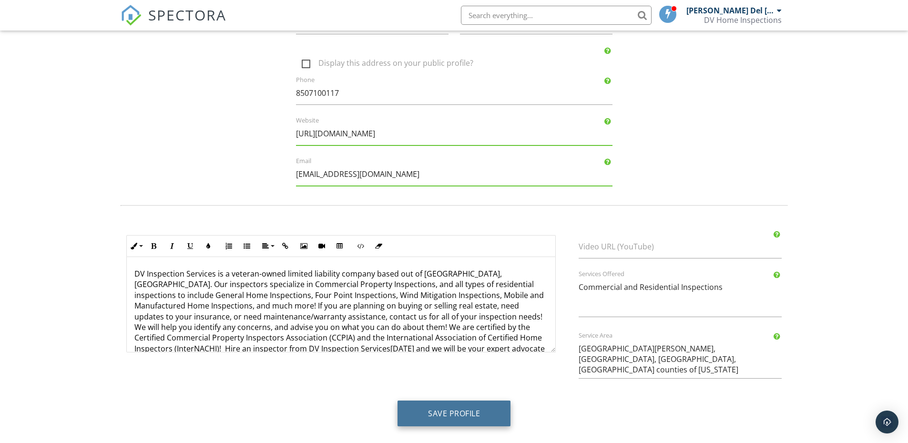
click at [470, 406] on button "Save Profile" at bounding box center [454, 413] width 113 height 26
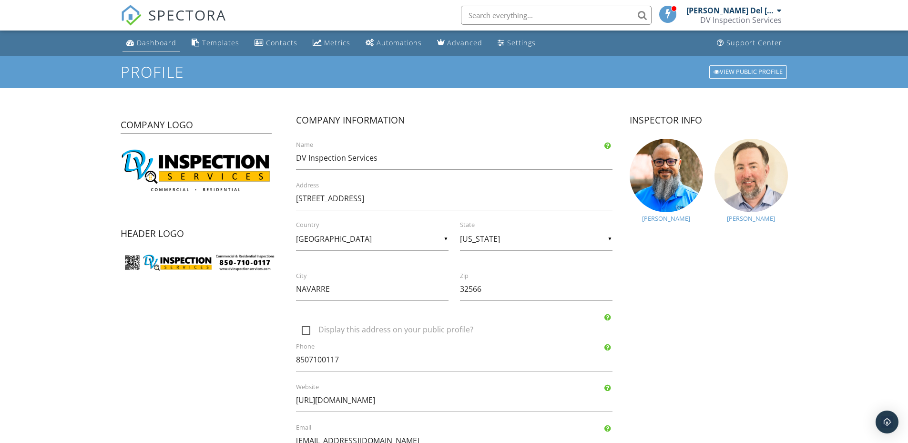
click at [155, 47] on link "Dashboard" at bounding box center [152, 43] width 58 height 18
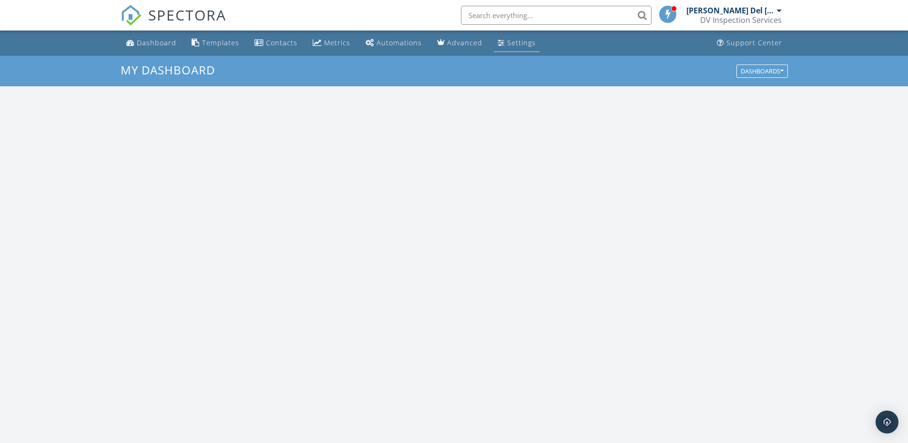
scroll to position [882, 923]
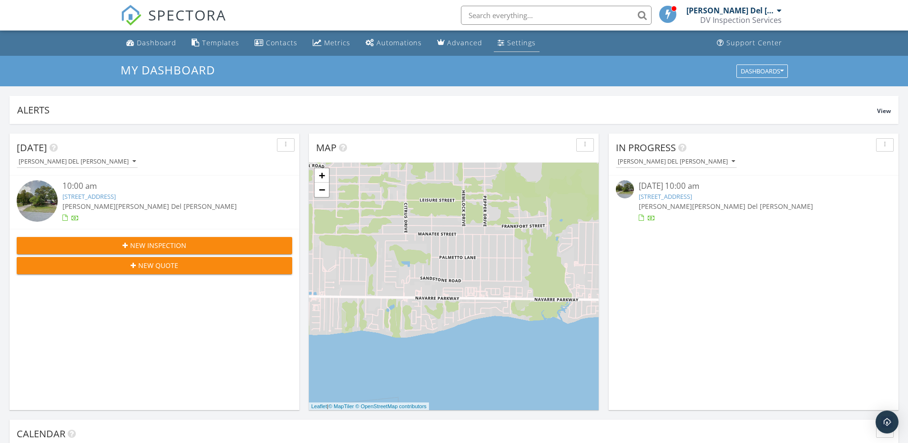
click at [523, 35] on link "Settings" at bounding box center [517, 43] width 46 height 18
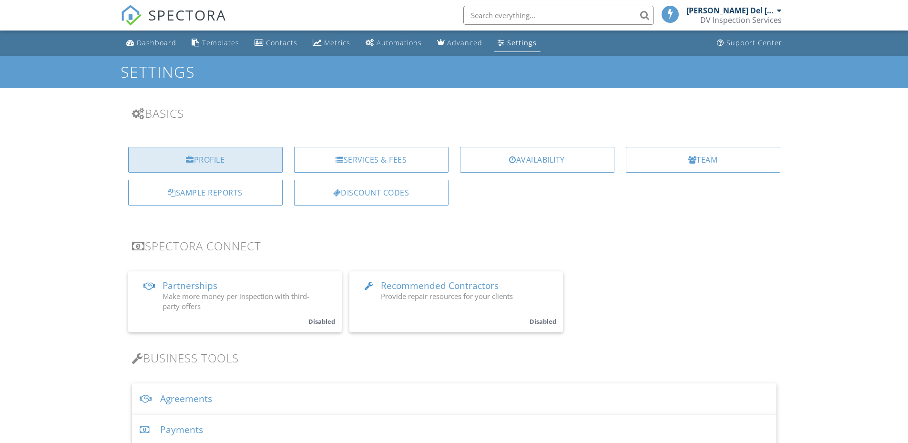
click at [211, 162] on div "Profile" at bounding box center [205, 160] width 154 height 26
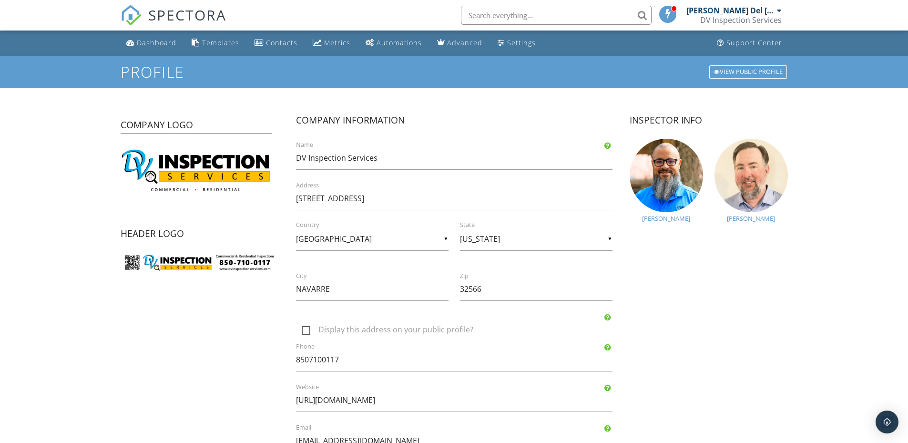
click at [191, 7] on span "SPECTORA" at bounding box center [187, 15] width 78 height 20
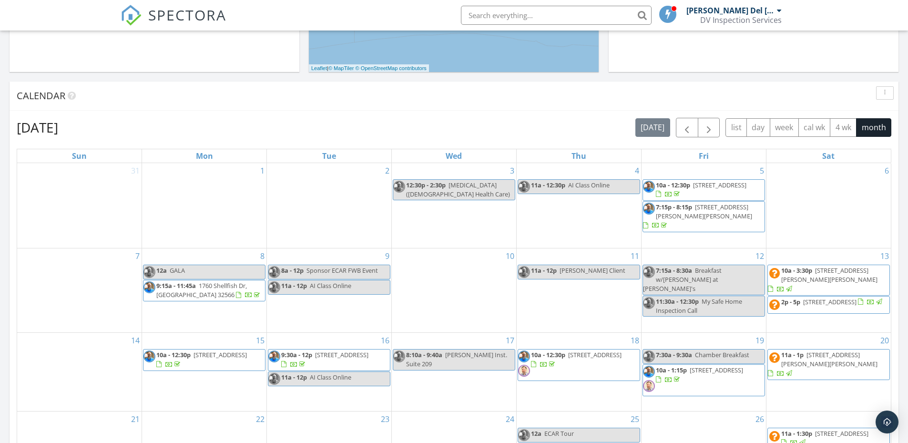
scroll to position [334, 0]
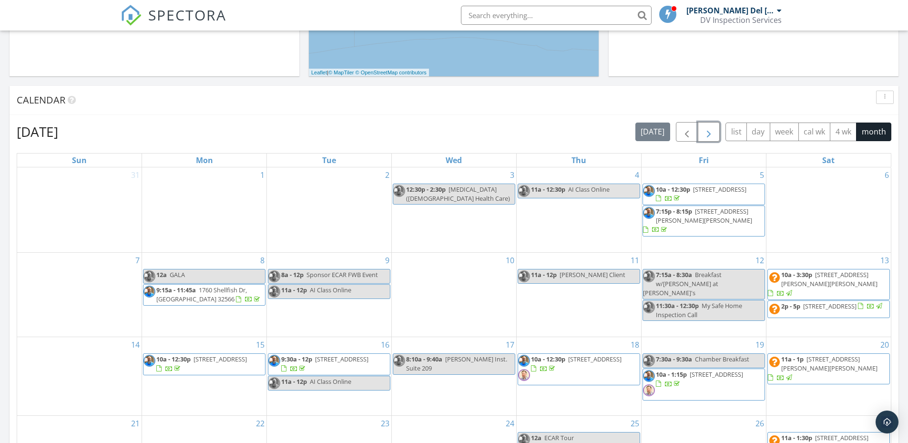
click at [708, 132] on span "button" at bounding box center [708, 131] width 11 height 11
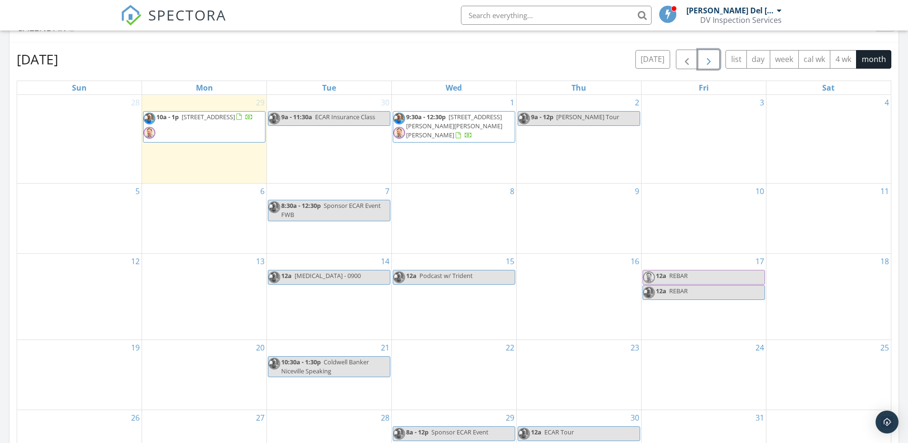
scroll to position [429, 0]
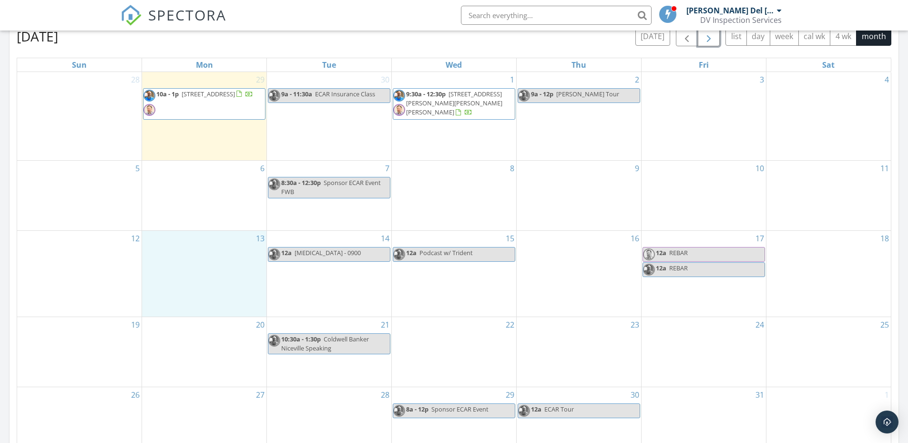
click at [200, 266] on div "13" at bounding box center [204, 274] width 124 height 86
click at [215, 246] on link "Event" at bounding box center [203, 242] width 49 height 15
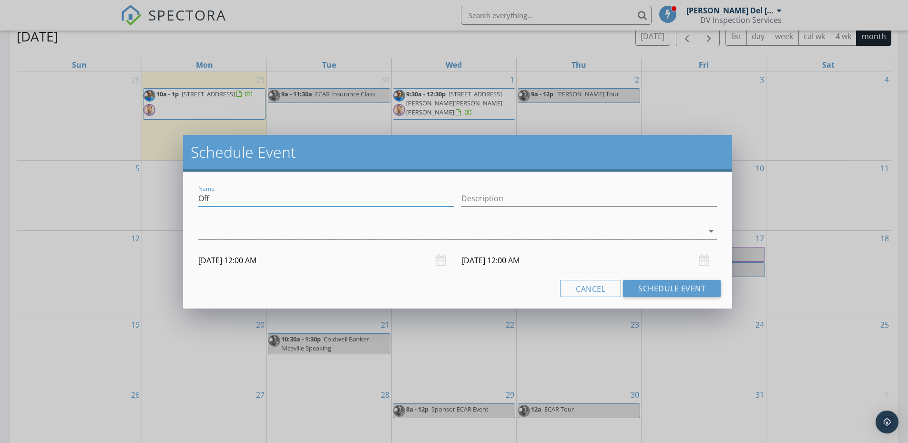
drag, startPoint x: 218, startPoint y: 203, endPoint x: 187, endPoint y: 203, distance: 31.0
click at [187, 203] on div "Name Off Description arrow_drop_down [DATE] 12:00 AM [DATE] 12:00 AM Cancel Sch…" at bounding box center [457, 240] width 549 height 137
type input "[PERSON_NAME] Off (No School)"
click at [227, 231] on div at bounding box center [450, 232] width 505 height 16
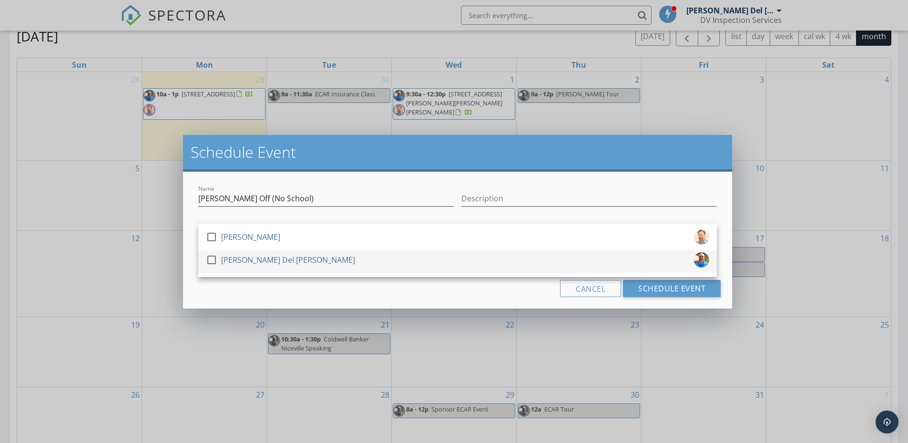
click at [216, 257] on div at bounding box center [212, 260] width 16 height 16
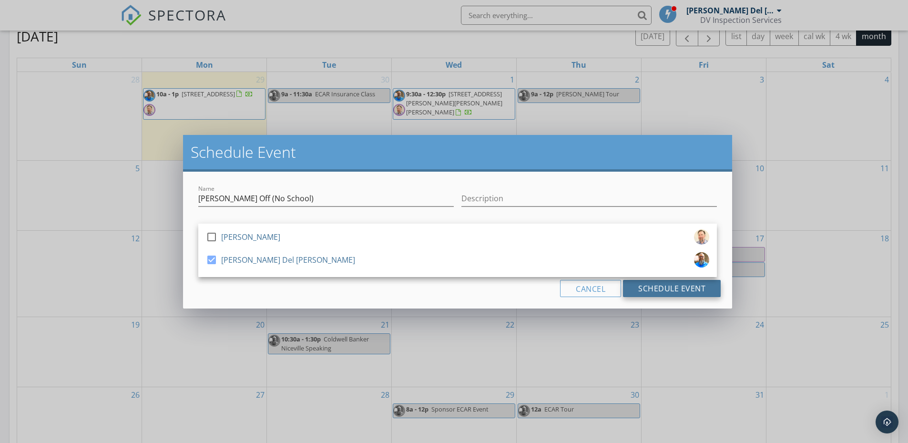
click at [686, 289] on button "Schedule Event" at bounding box center [672, 288] width 98 height 17
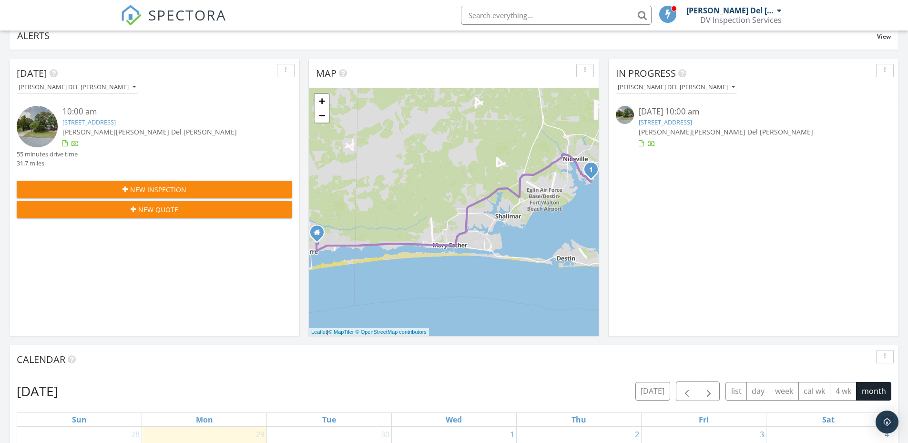
scroll to position [0, 0]
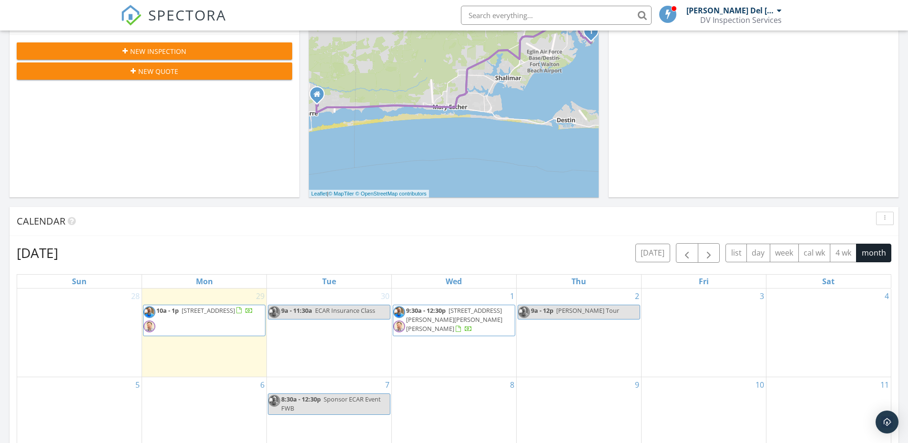
scroll to position [334, 0]
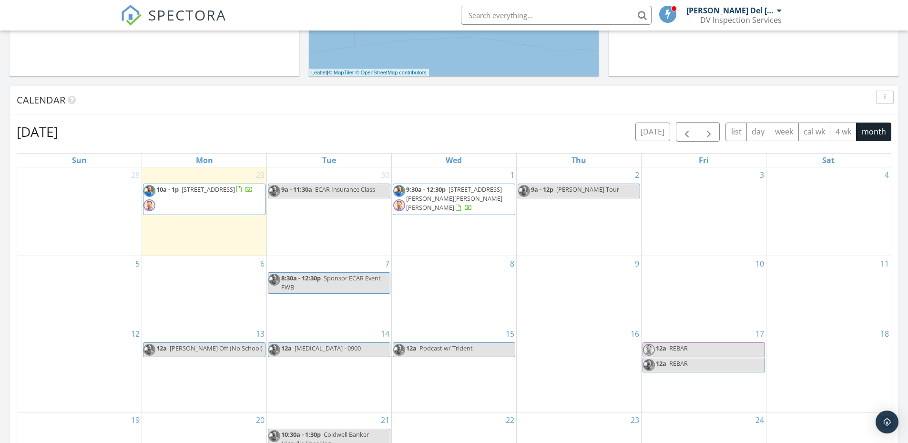
click at [768, 83] on div "[DATE] [PERSON_NAME] Del [PERSON_NAME] 10:00 am [STREET_ADDRESS] [PERSON_NAME] …" at bounding box center [454, 224] width 908 height 868
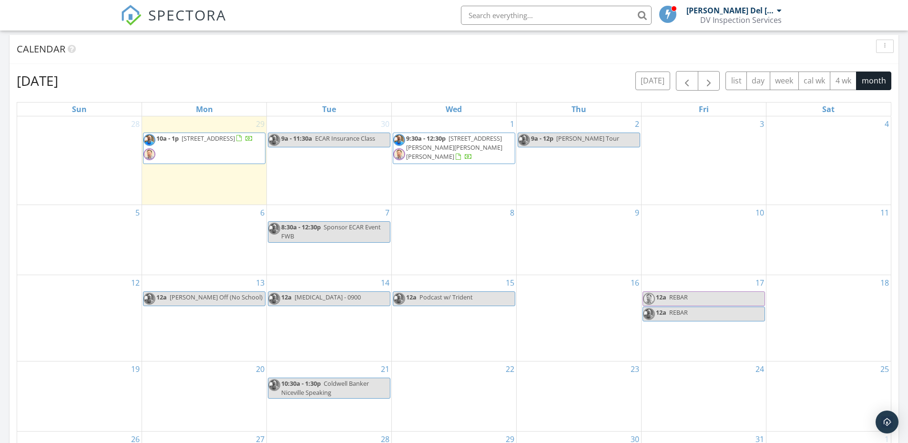
scroll to position [381, 0]
